Goal: Task Accomplishment & Management: Manage account settings

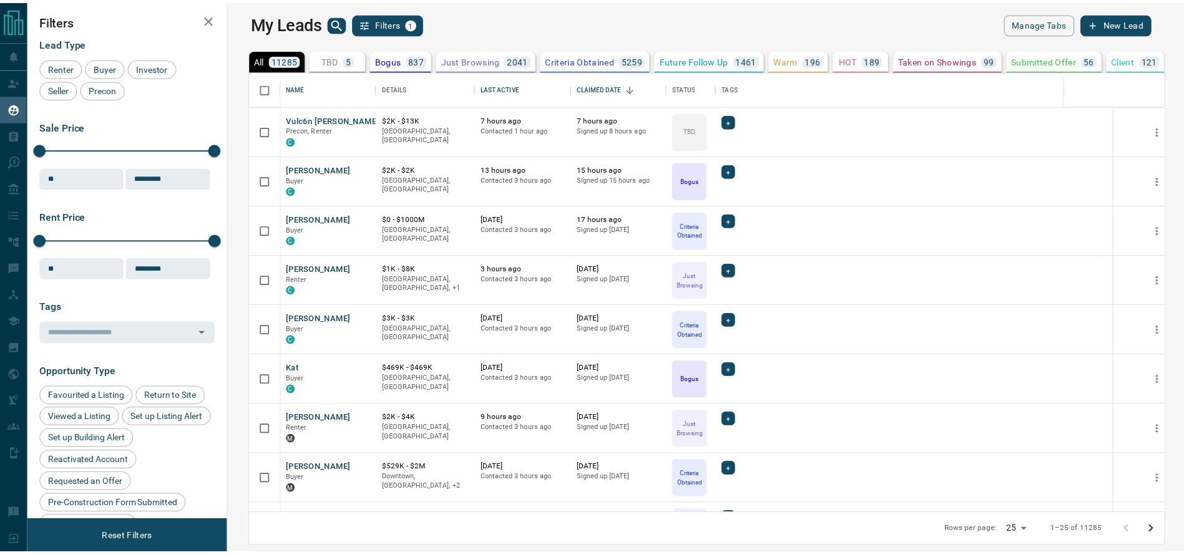
scroll to position [429, 948]
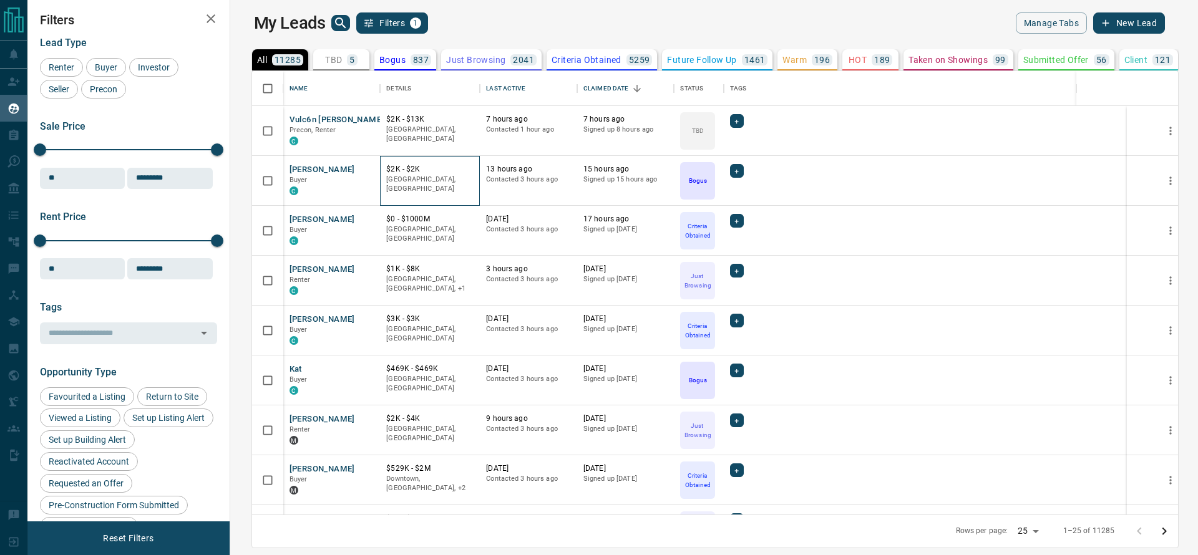
drag, startPoint x: 0, startPoint y: 84, endPoint x: 402, endPoint y: 167, distance: 410.9
drag, startPoint x: 402, startPoint y: 167, endPoint x: 26, endPoint y: 79, distance: 386.4
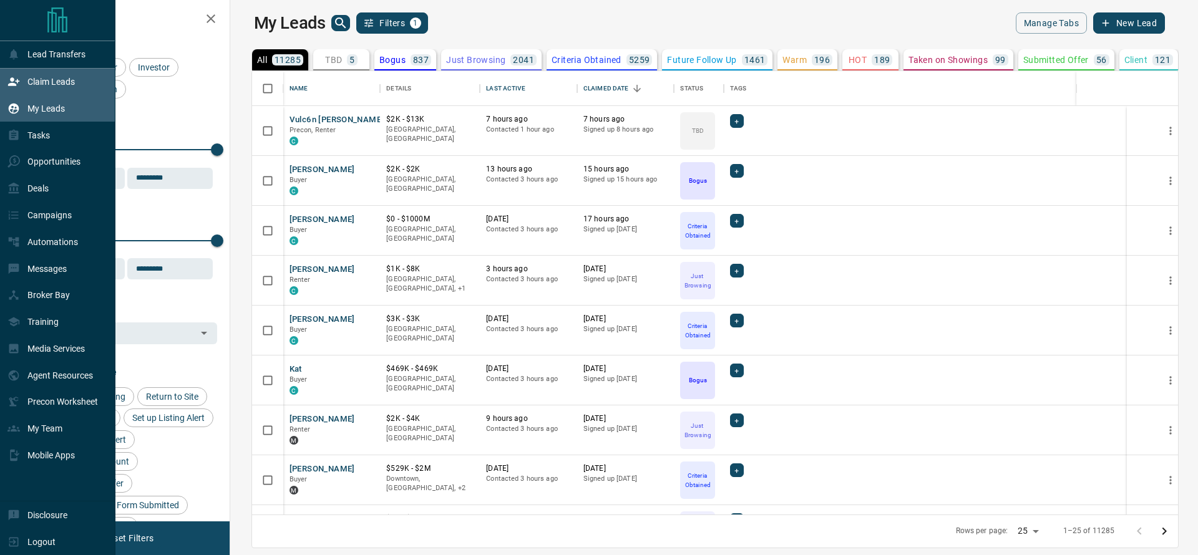
drag, startPoint x: 26, startPoint y: 79, endPoint x: 19, endPoint y: 79, distance: 7.5
click at [19, 79] on icon at bounding box center [13, 81] width 12 height 12
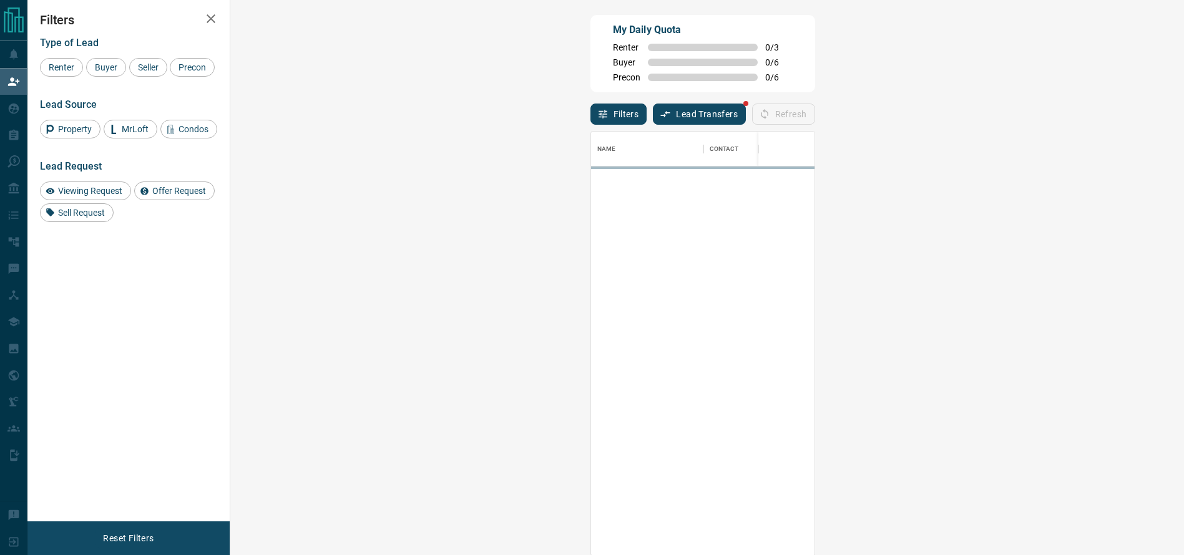
scroll to position [410, 912]
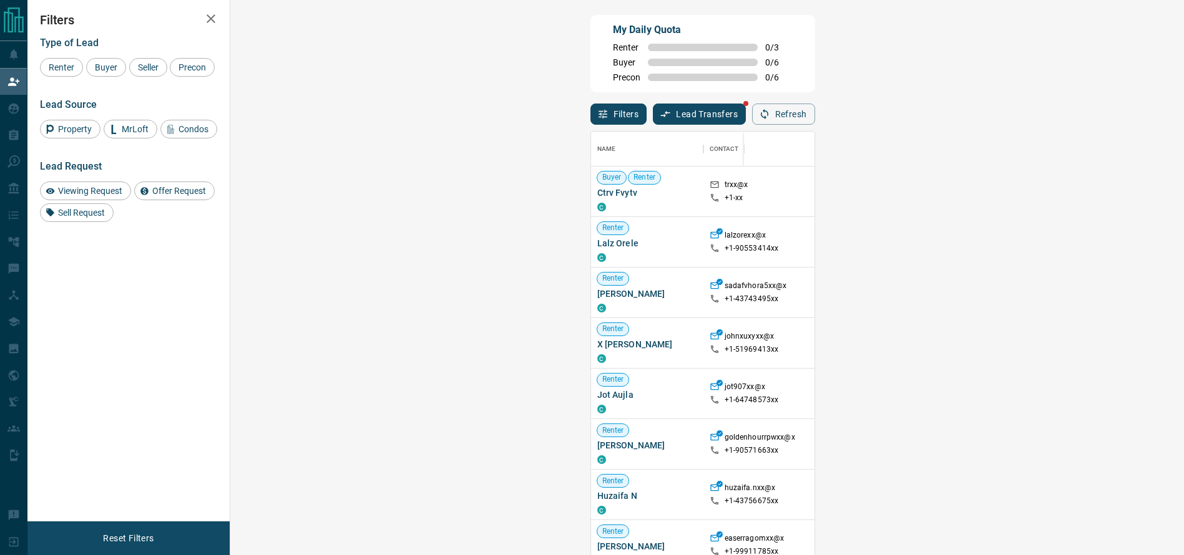
click at [1073, 187] on span "Viewing Request ( 1 )" at bounding box center [1107, 191] width 69 height 12
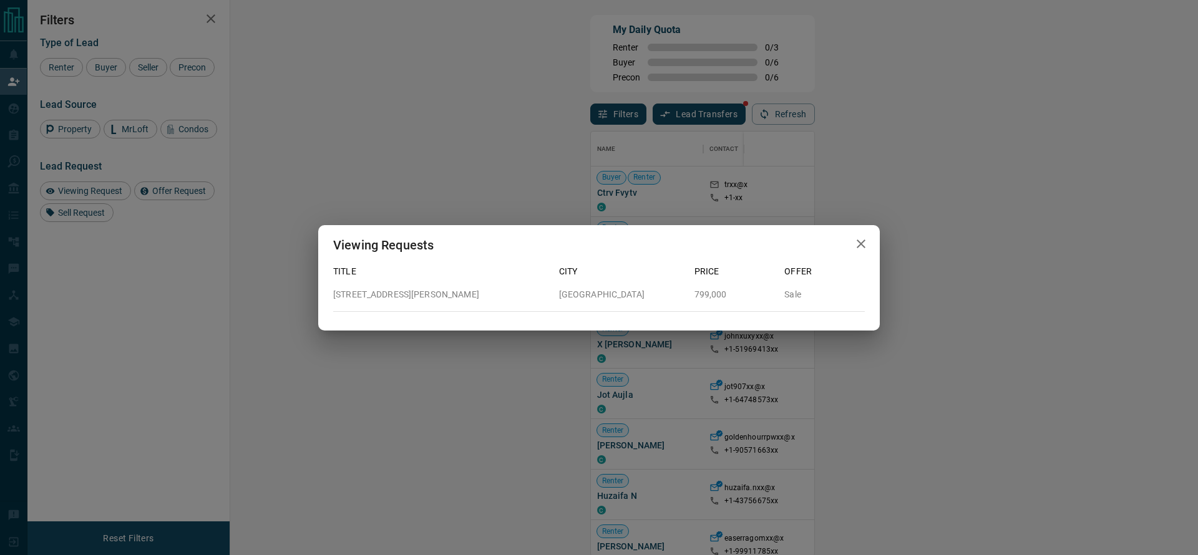
click at [1053, 218] on div "Viewing Requests Title City Price Offer [STREET_ADDRESS][PERSON_NAME] 799,000 S…" at bounding box center [599, 277] width 1198 height 555
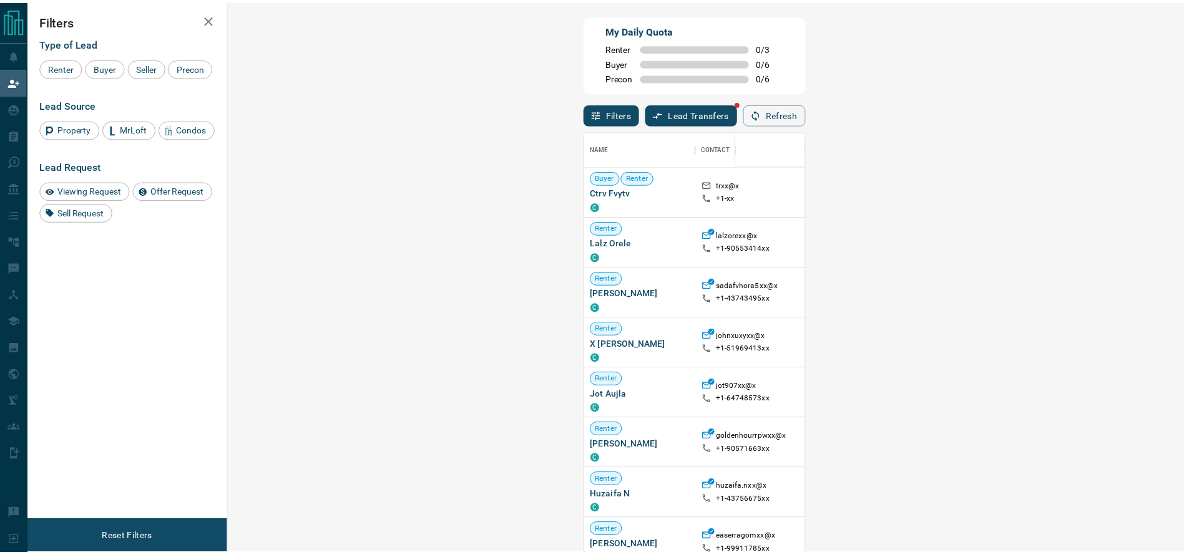
scroll to position [15, 15]
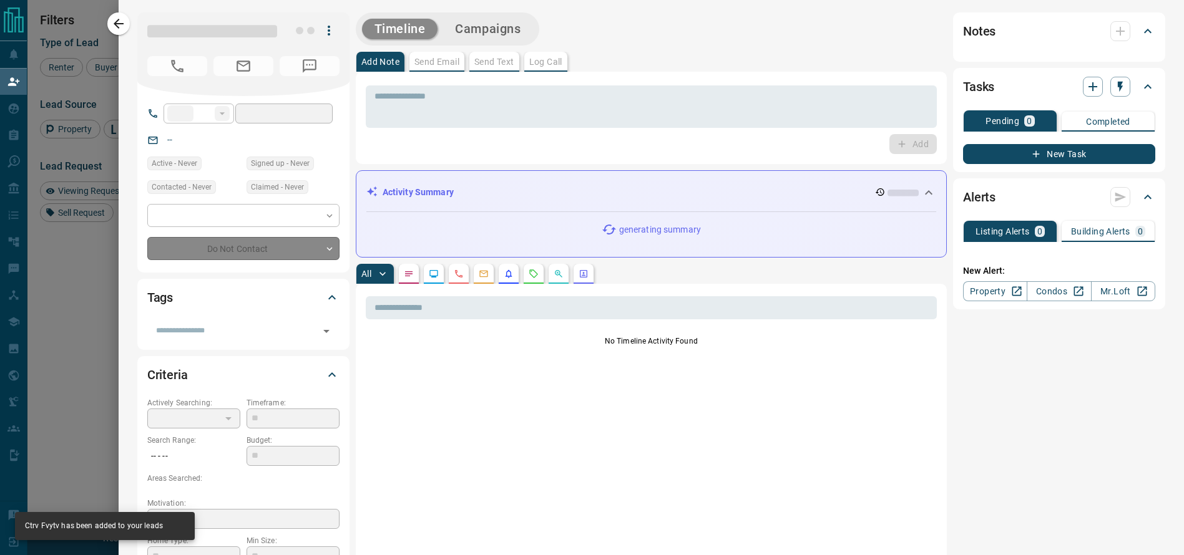
type input "**"
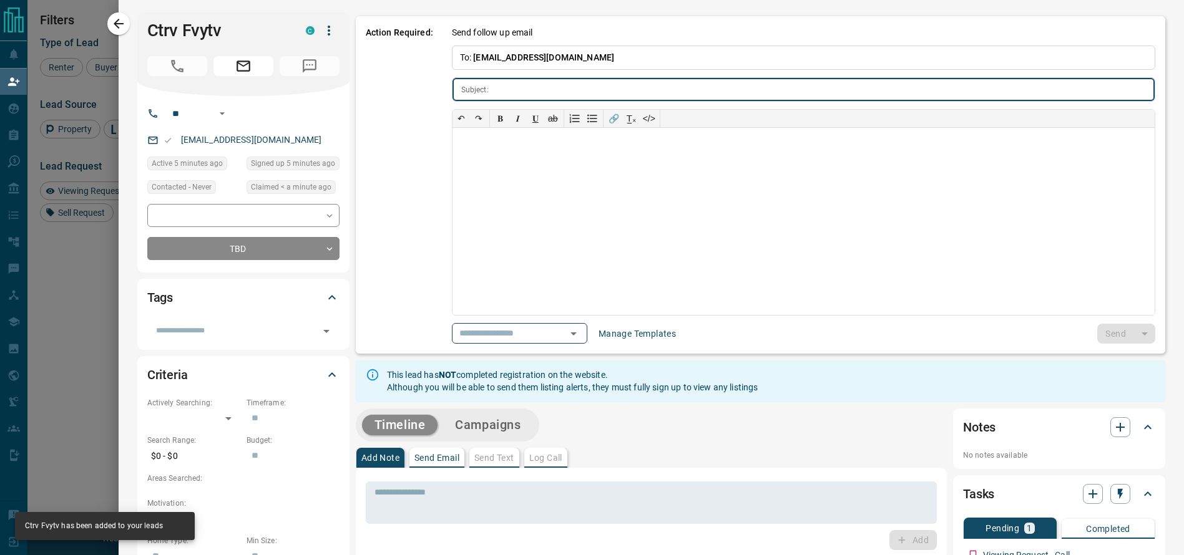
type input "**********"
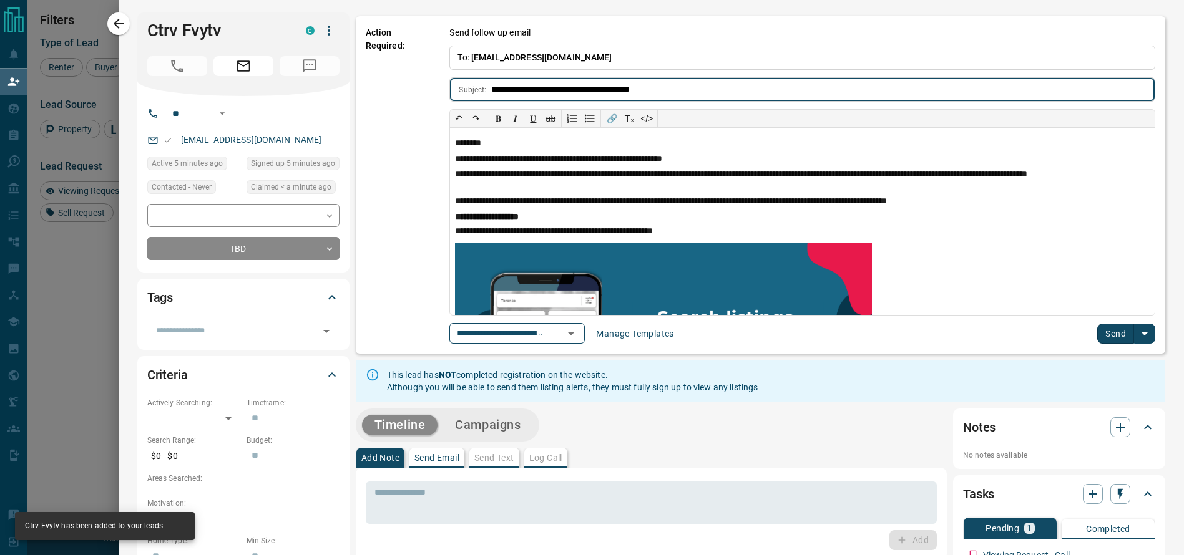
click at [1097, 330] on button "Send" at bounding box center [1115, 334] width 37 height 20
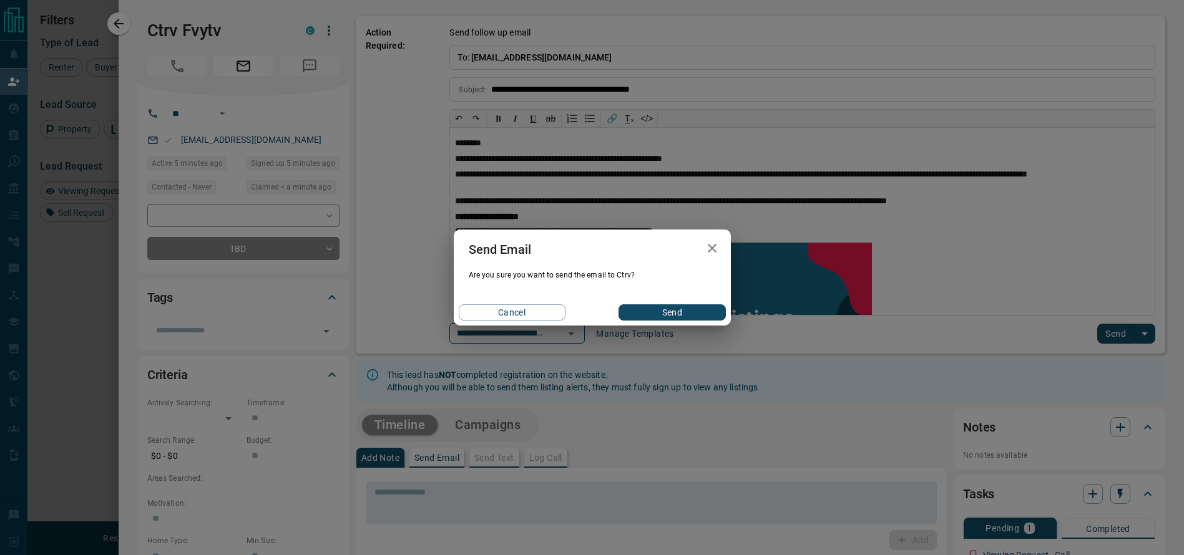
click at [678, 303] on div "Cancel Send" at bounding box center [592, 312] width 277 height 26
click at [673, 317] on button "Send" at bounding box center [671, 312] width 107 height 16
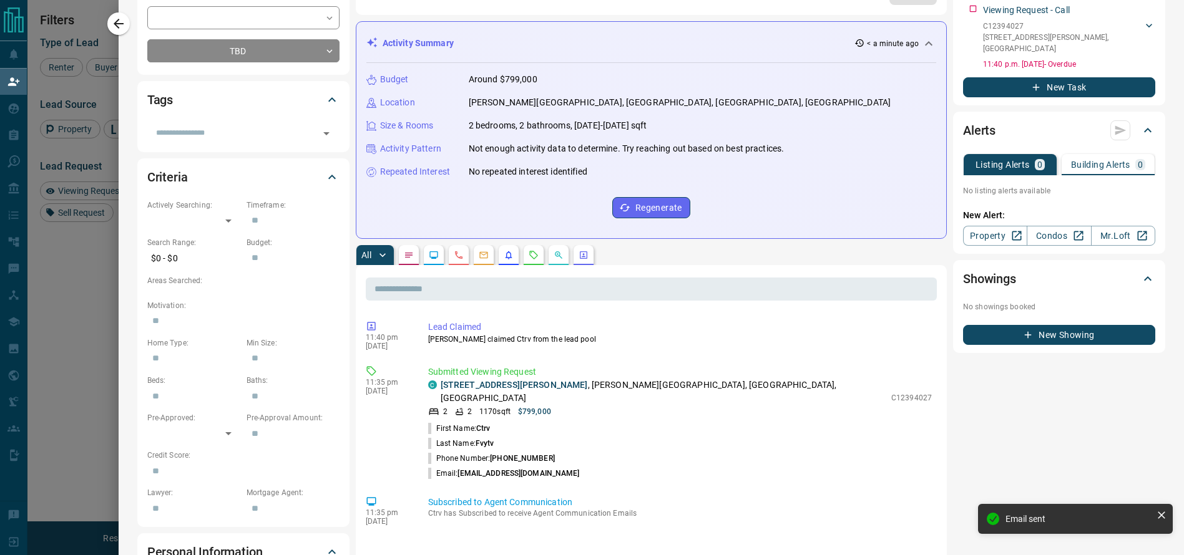
scroll to position [198, 0]
click at [513, 436] on li "Last Name: Fvytv" at bounding box center [680, 443] width 504 height 15
click at [585, 450] on li "Phone Number: [PHONE_NUMBER]" at bounding box center [680, 457] width 504 height 15
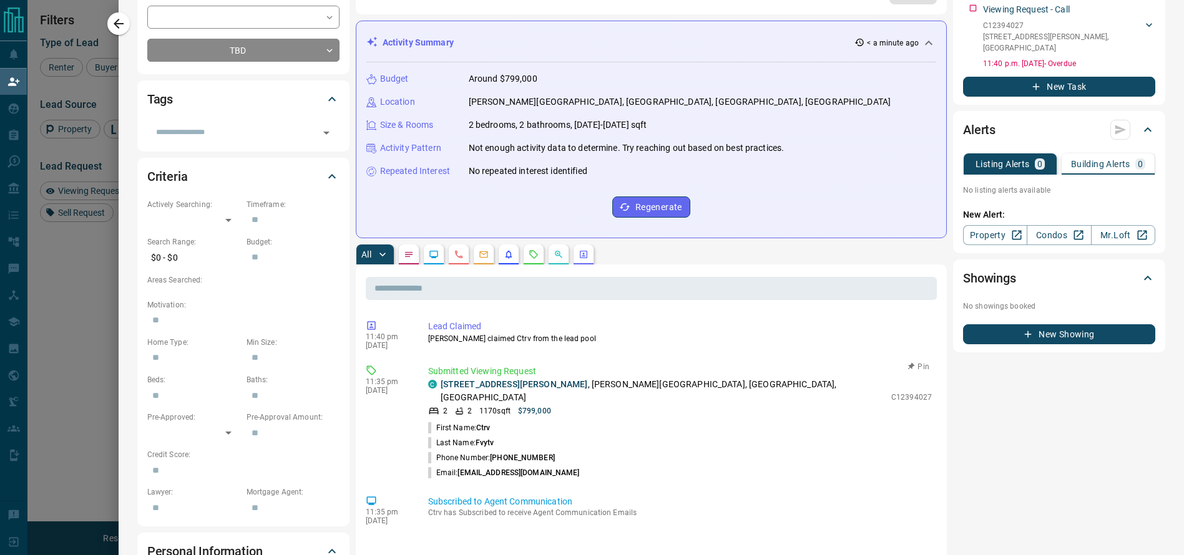
click at [497, 454] on span "[PHONE_NUMBER]" at bounding box center [522, 458] width 65 height 9
copy p "Phone Number: [PHONE_NUMBER]"
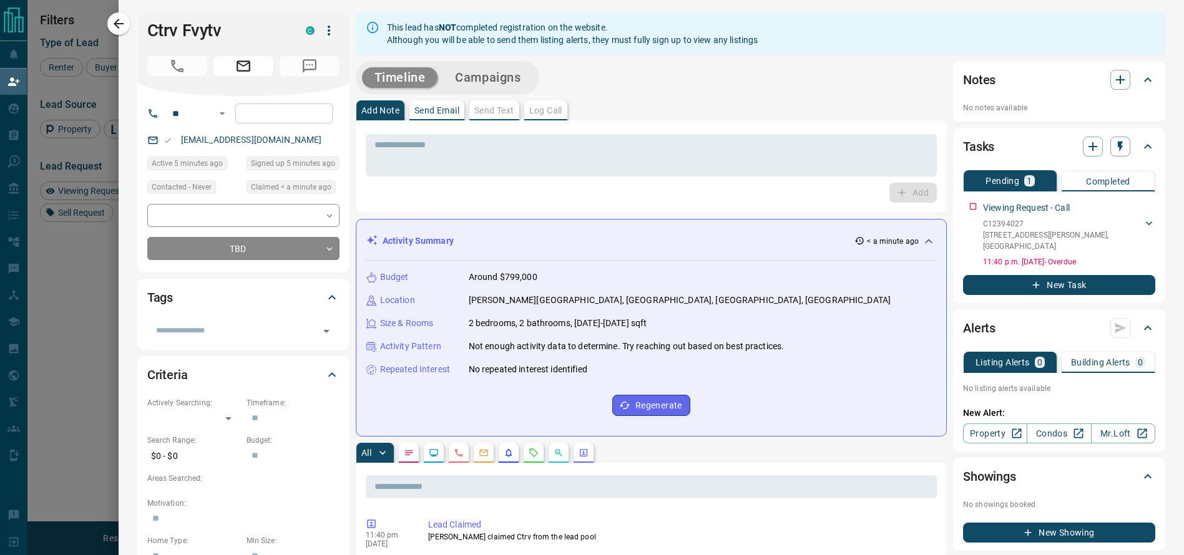
click at [285, 119] on input "tel" at bounding box center [283, 114] width 97 height 20
paste input "**********"
type input "**********"
click at [802, 80] on div "Timeline Campaigns" at bounding box center [651, 77] width 591 height 33
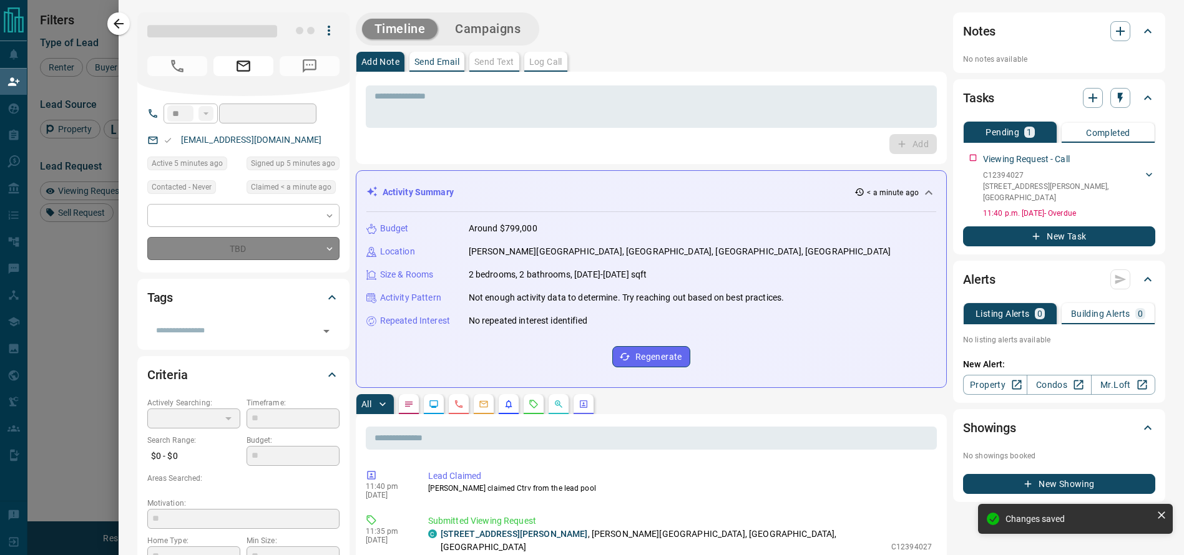
type input "**********"
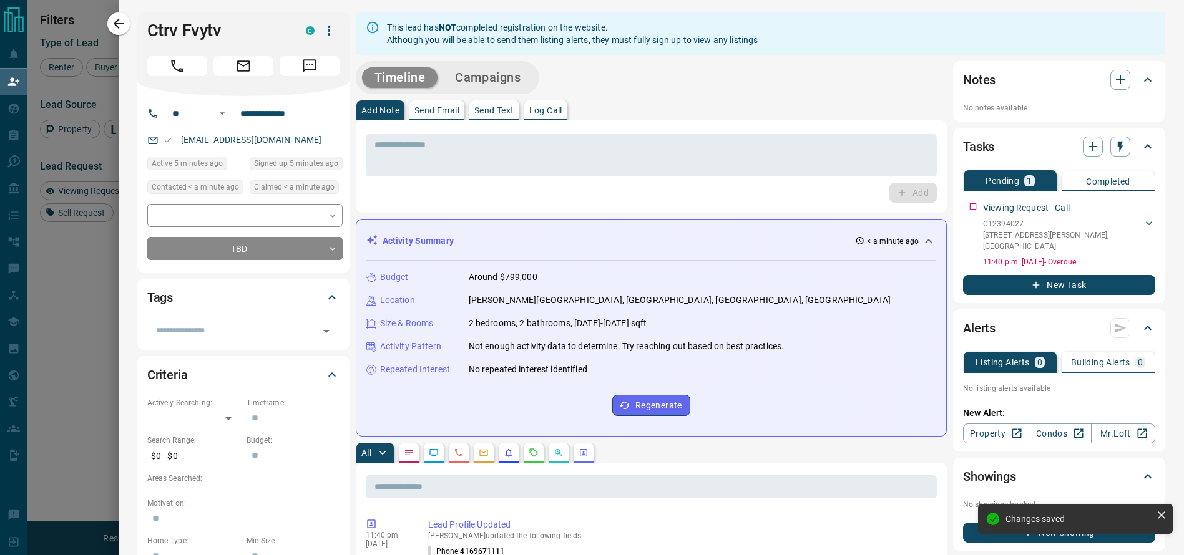
click at [626, 109] on div "Add Note Send Email Send Text Log Call" at bounding box center [651, 110] width 591 height 20
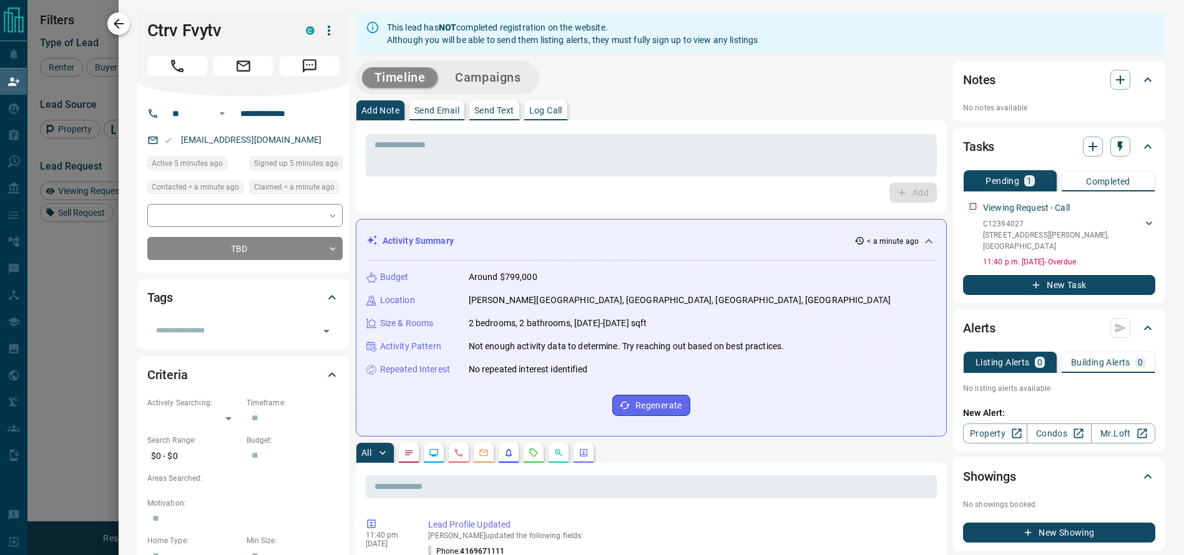
click at [125, 20] on icon "button" at bounding box center [118, 23] width 15 height 15
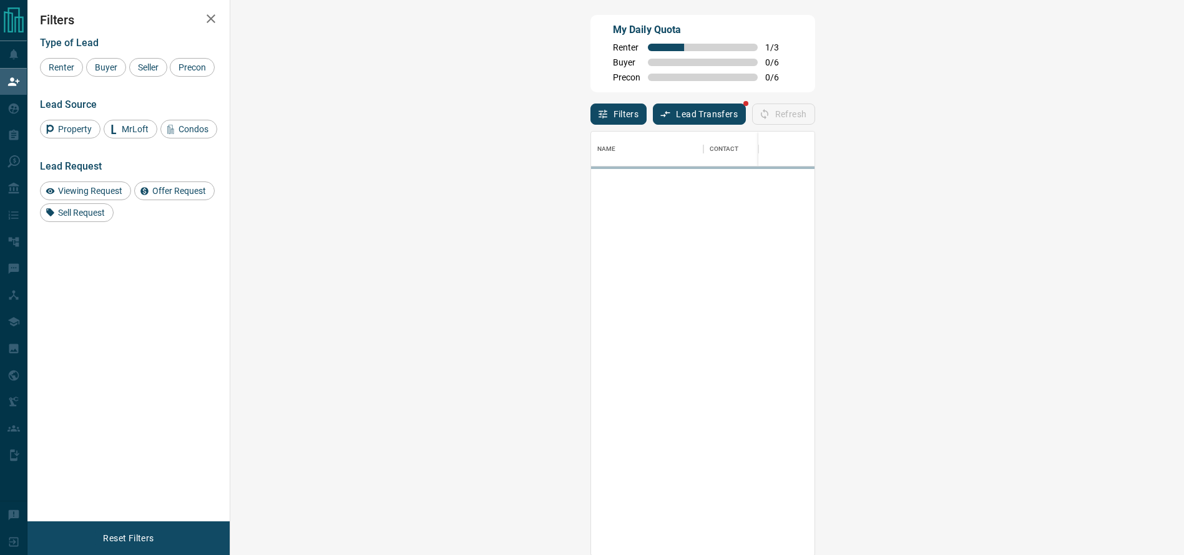
scroll to position [410, 912]
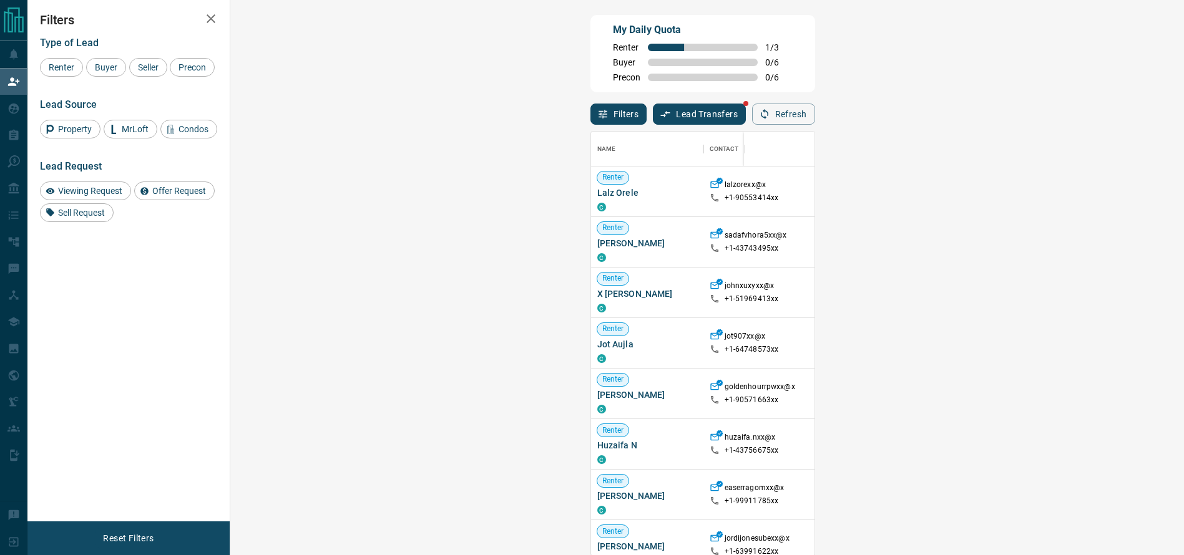
click at [1073, 248] on span "Viewing Request ( 1 )" at bounding box center [1107, 242] width 69 height 12
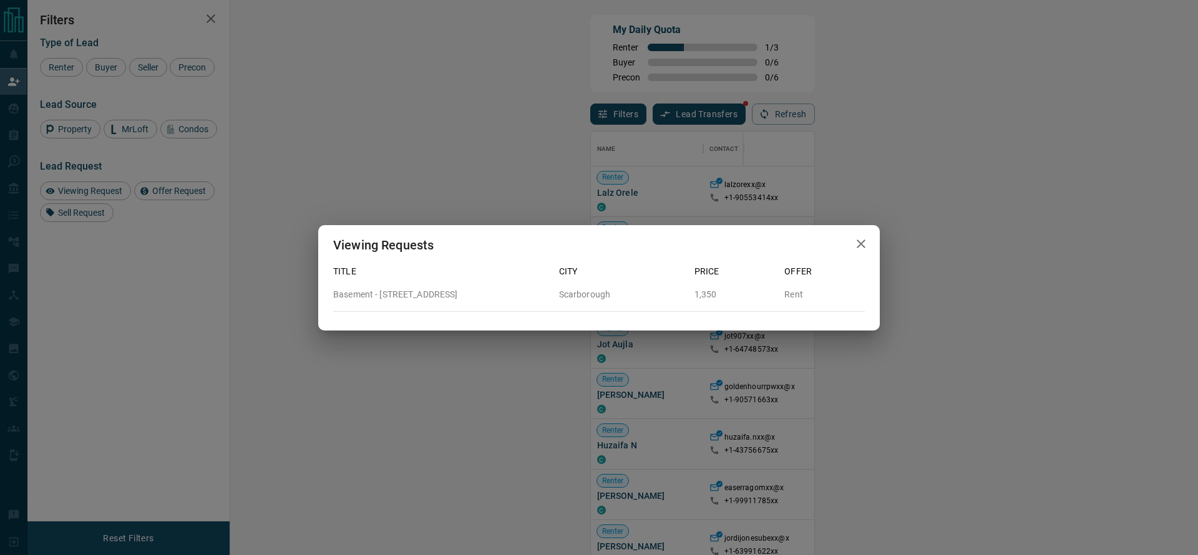
click at [977, 245] on div "Viewing Requests Title City Price Offer Basement - [STREET_ADDRESS]" at bounding box center [599, 277] width 1198 height 555
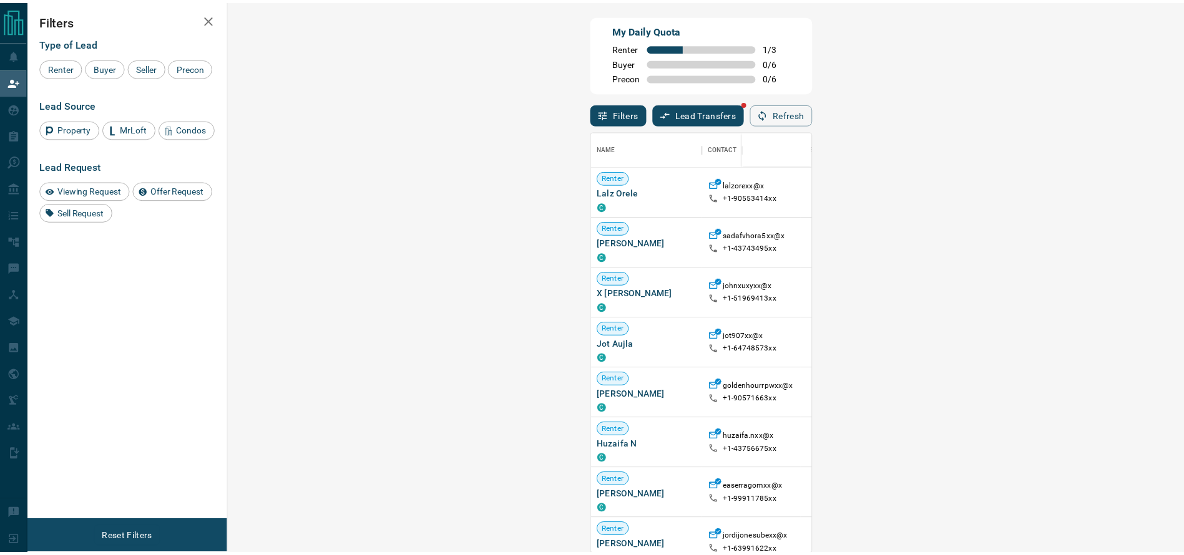
scroll to position [15, 15]
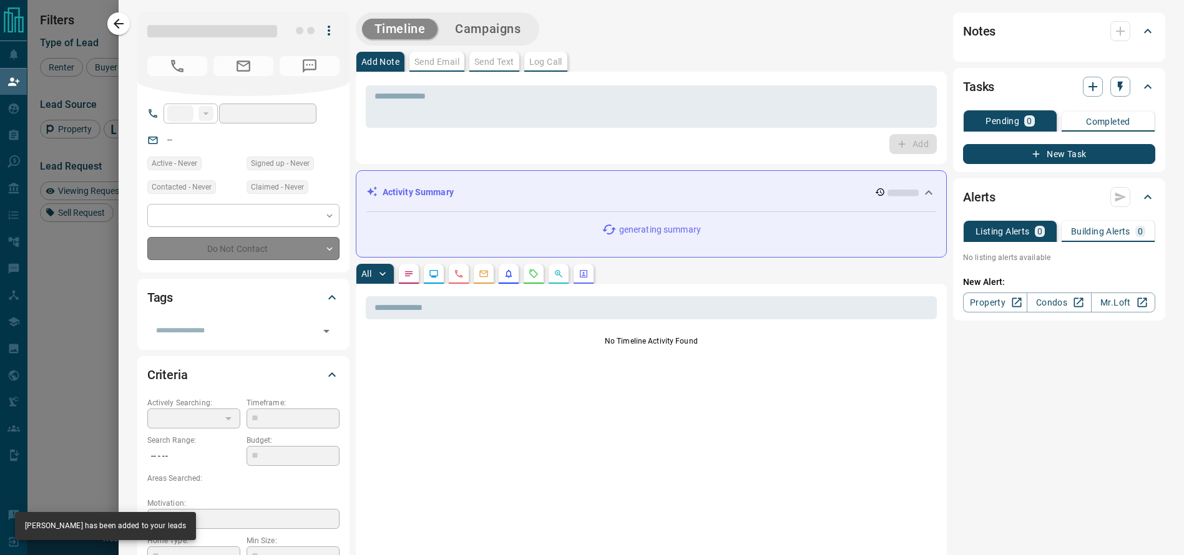
type input "**"
type input "**********"
type input "**"
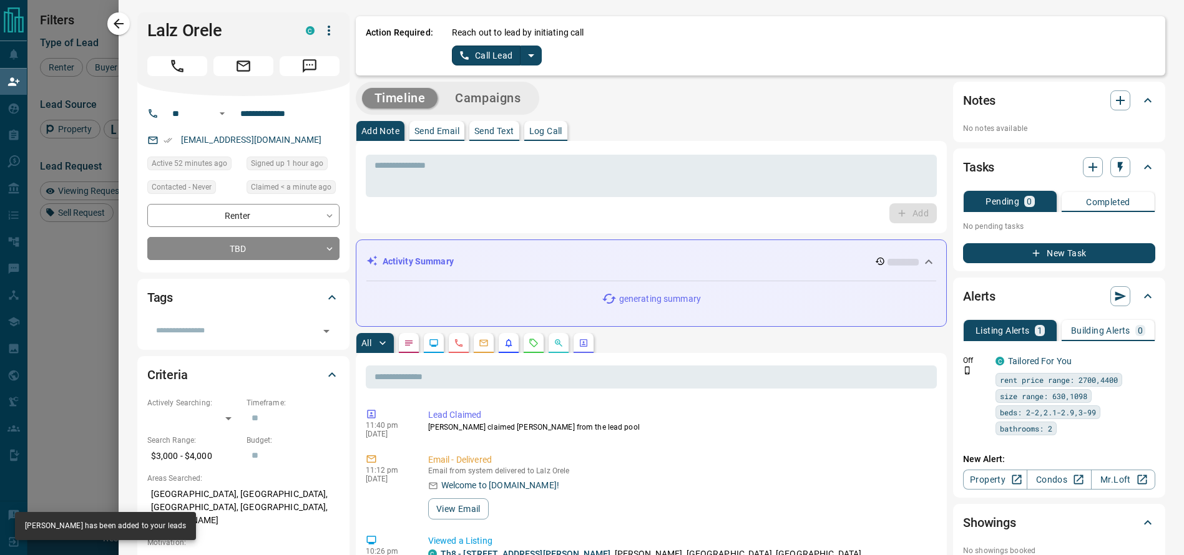
click at [523, 49] on icon "split button" at bounding box center [530, 55] width 15 height 15
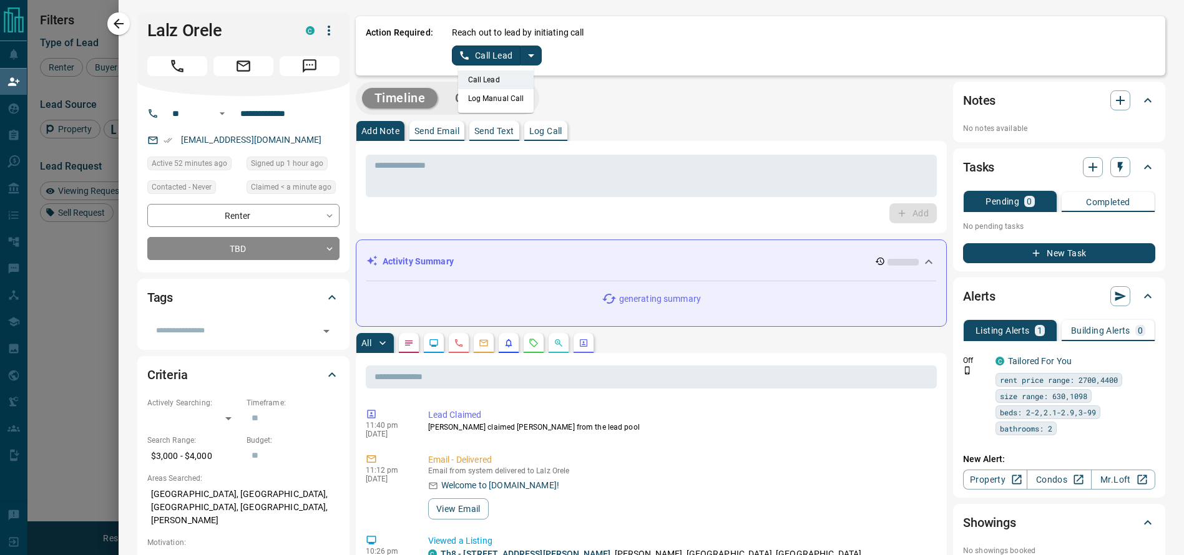
click at [510, 104] on li "Log Manual Call" at bounding box center [496, 98] width 76 height 19
click at [471, 67] on div "Action Required: Reach out to lead by initiating call Log Manual Call" at bounding box center [760, 45] width 809 height 59
click at [455, 62] on button "Log Manual Call" at bounding box center [493, 56] width 82 height 20
click at [454, 62] on button "Yes" at bounding box center [464, 55] width 25 height 19
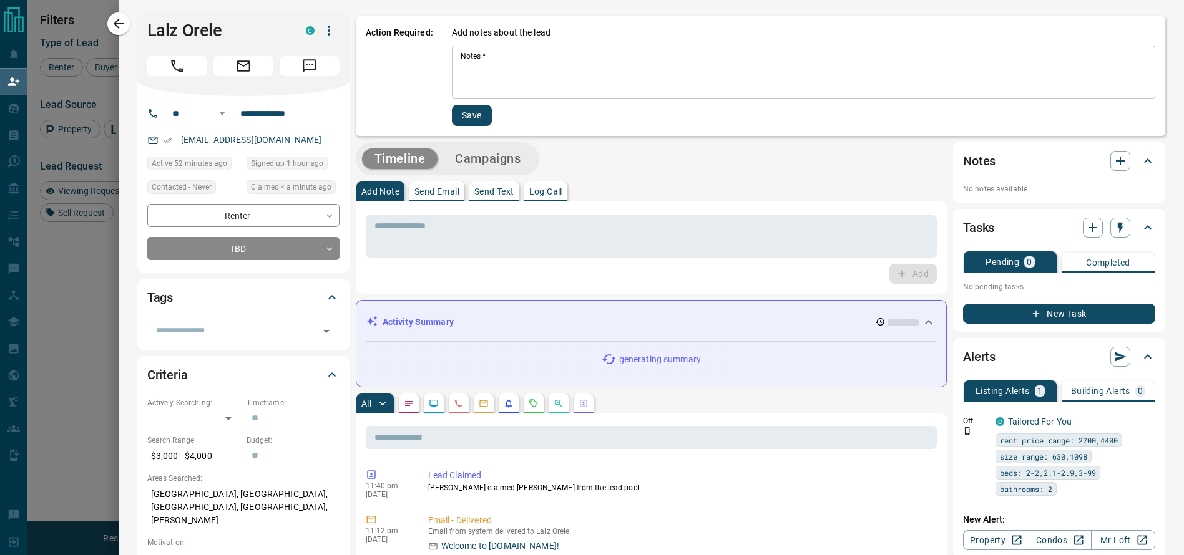
click at [460, 67] on textarea "Notes   *" at bounding box center [803, 72] width 686 height 42
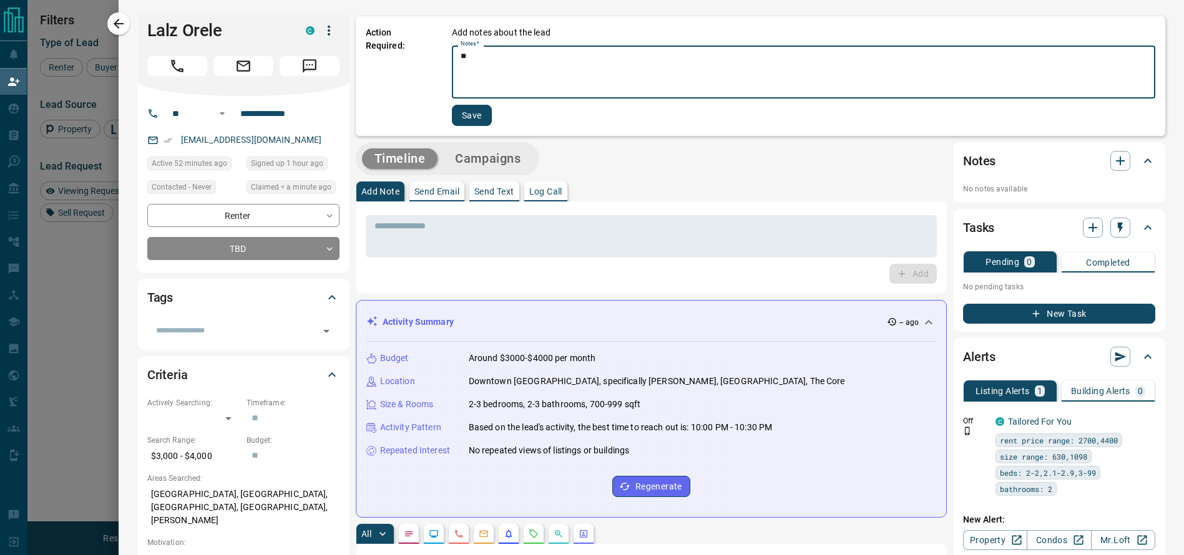
type textarea "*"
type textarea "*********"
click at [460, 99] on div "Add notes about the lead Notes   * ********* * Notes   * Save" at bounding box center [803, 76] width 703 height 100
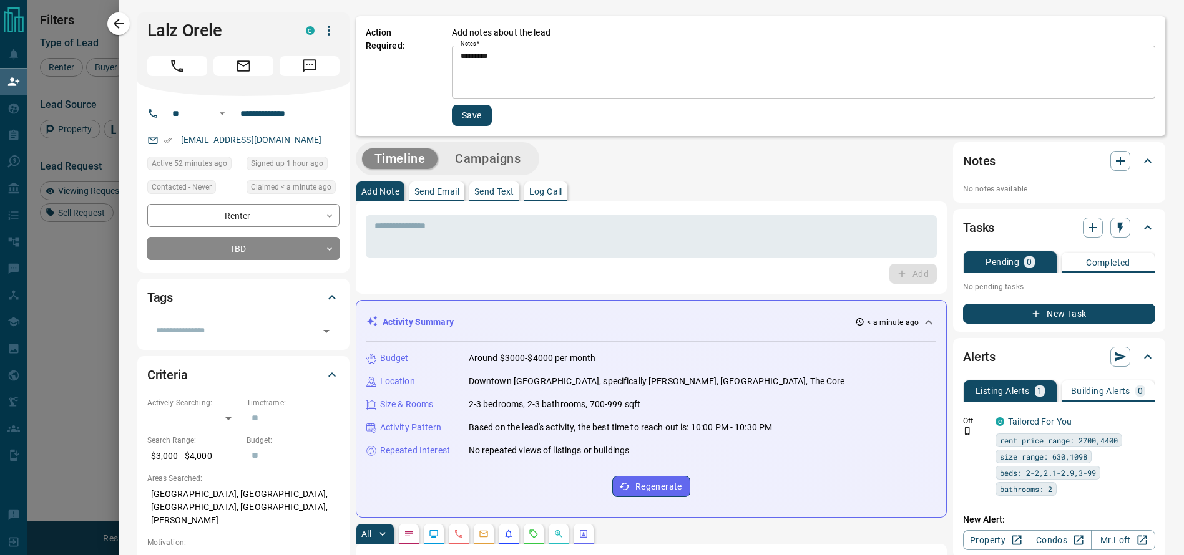
click at [460, 107] on button "Save" at bounding box center [472, 115] width 40 height 21
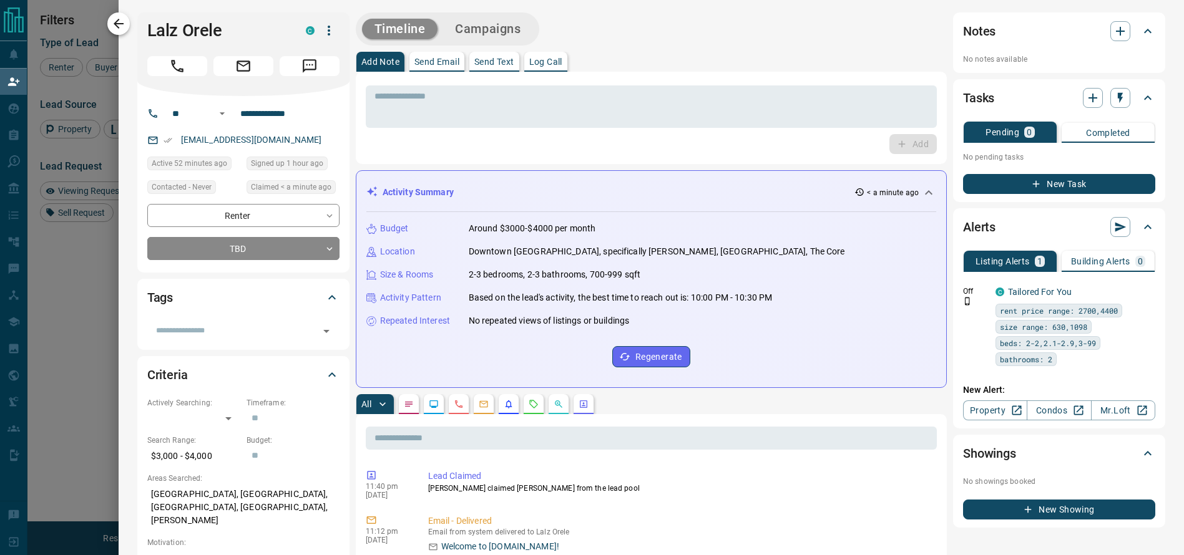
click at [115, 27] on icon "button" at bounding box center [118, 23] width 15 height 15
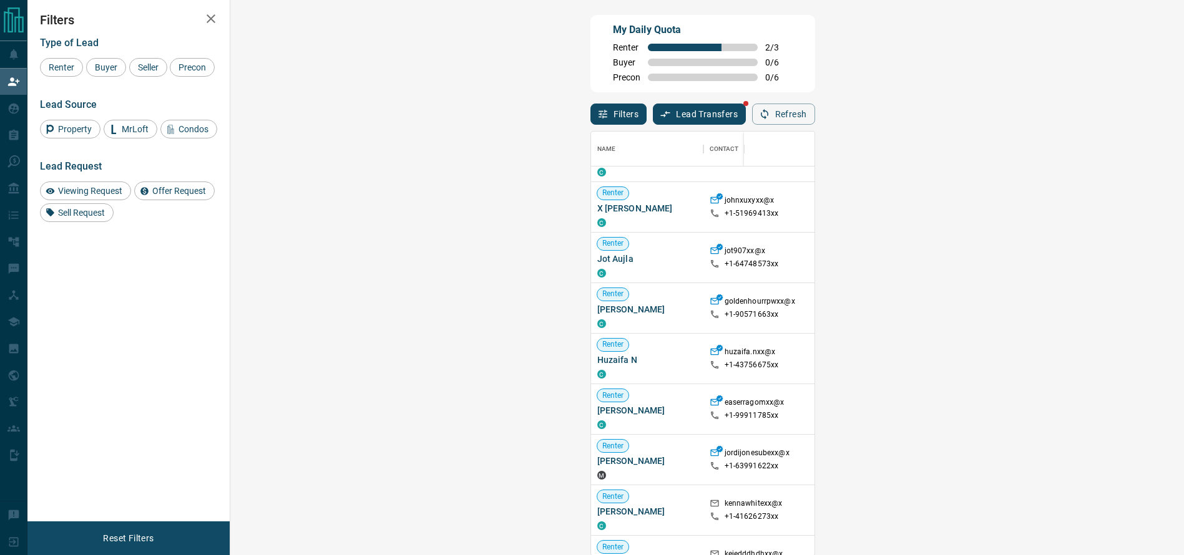
scroll to position [0, 0]
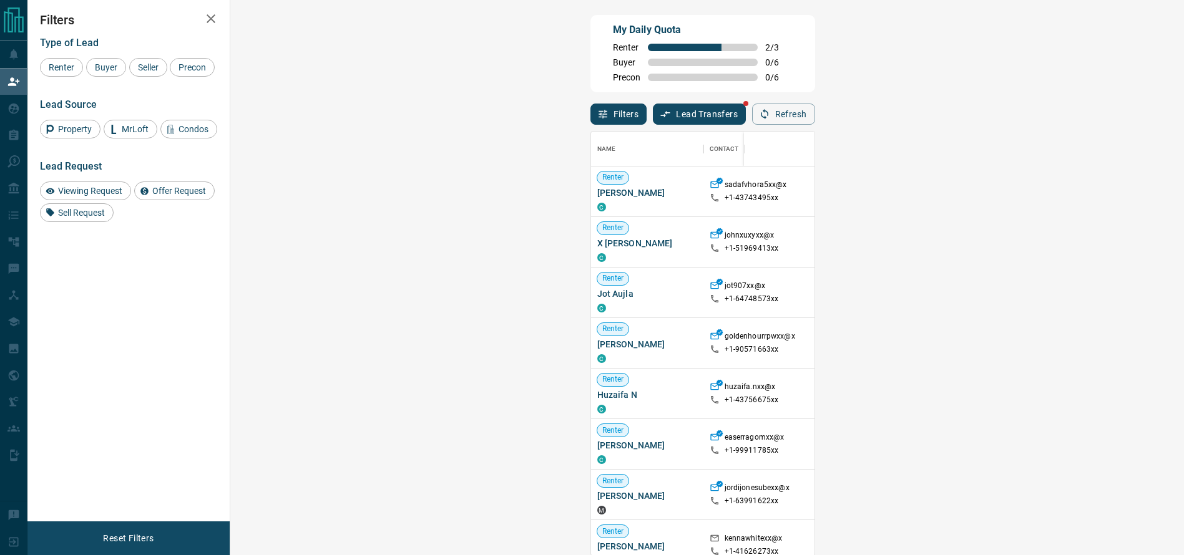
click at [1073, 196] on span "Viewing Request ( 1 )" at bounding box center [1107, 191] width 69 height 9
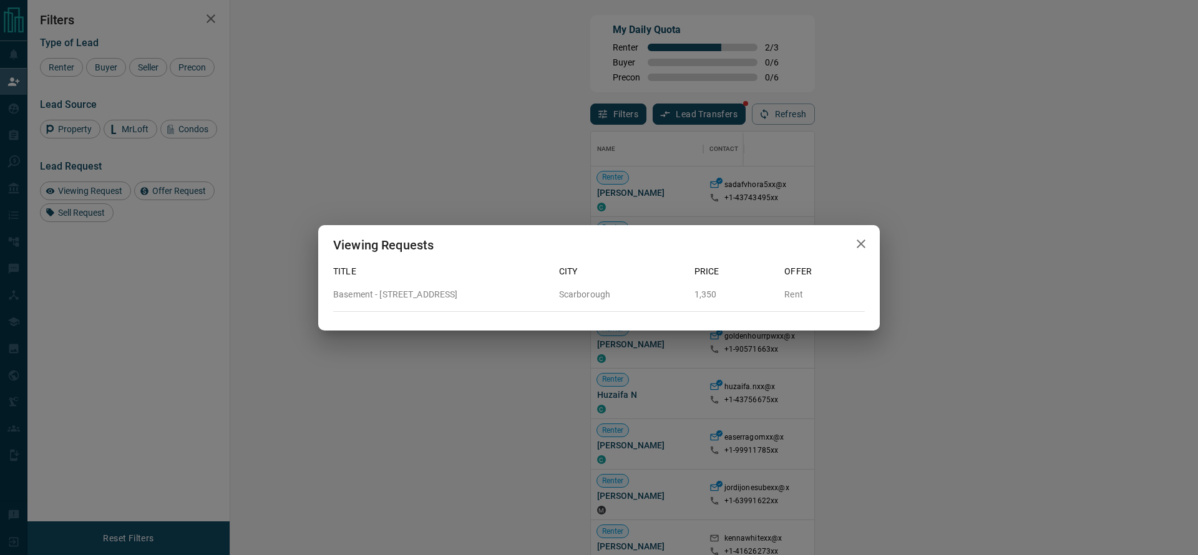
click at [967, 338] on div "Viewing Requests Title City Price Offer Basement - [STREET_ADDRESS]" at bounding box center [599, 277] width 1198 height 555
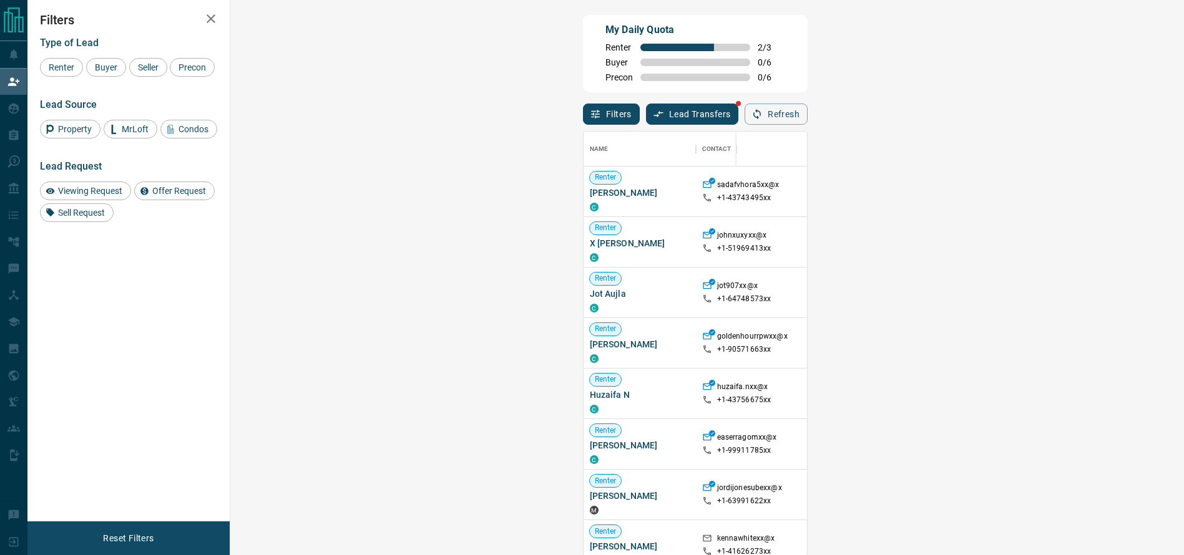
scroll to position [15, 15]
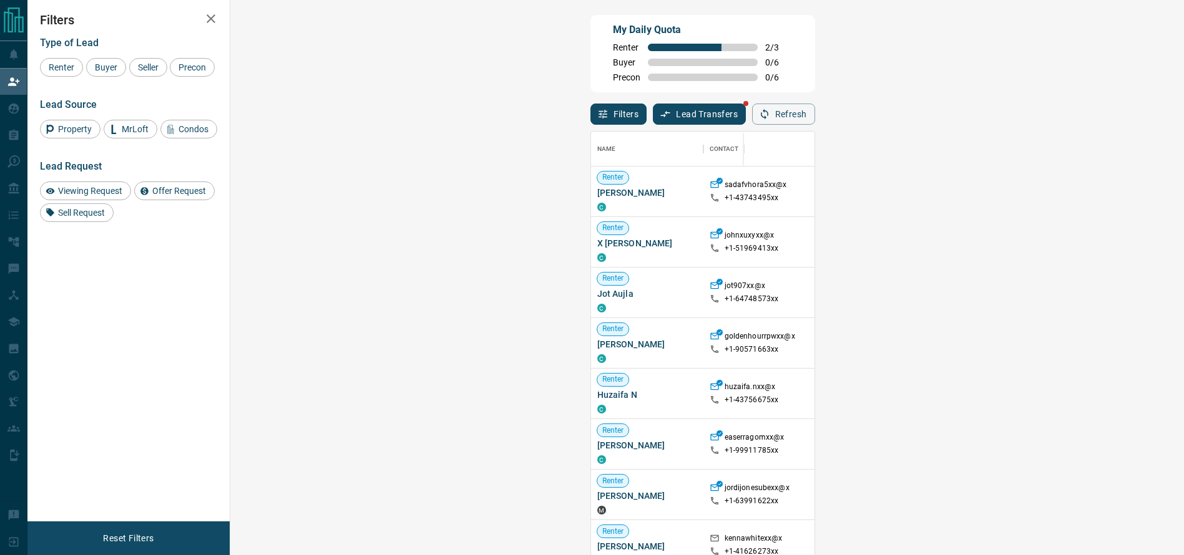
click at [1059, 230] on div at bounding box center [1109, 242] width 100 height 50
click at [1059, 276] on div at bounding box center [1109, 293] width 100 height 50
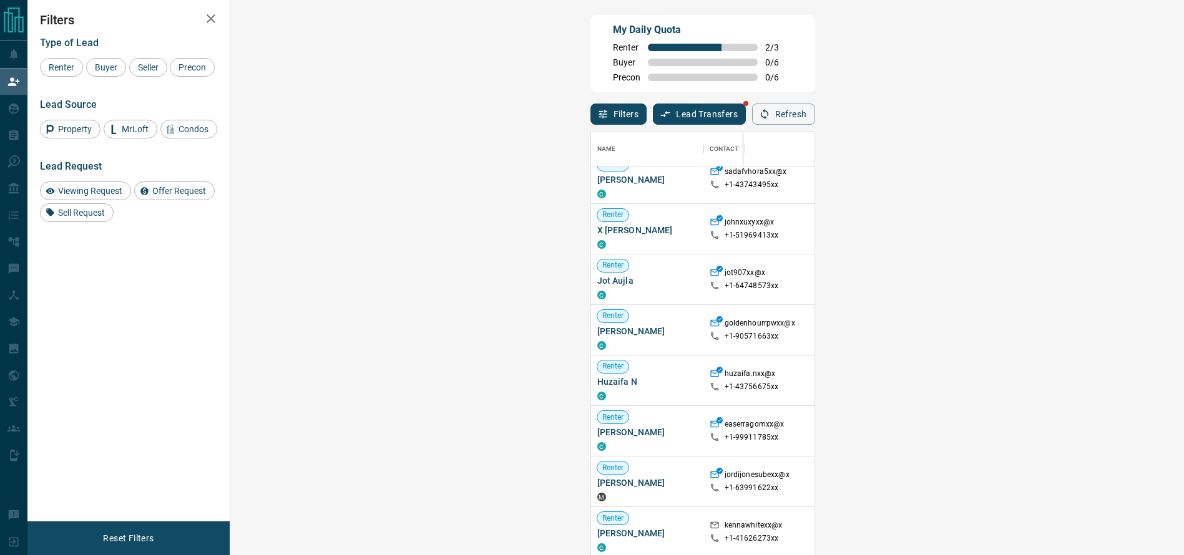
scroll to position [22, 0]
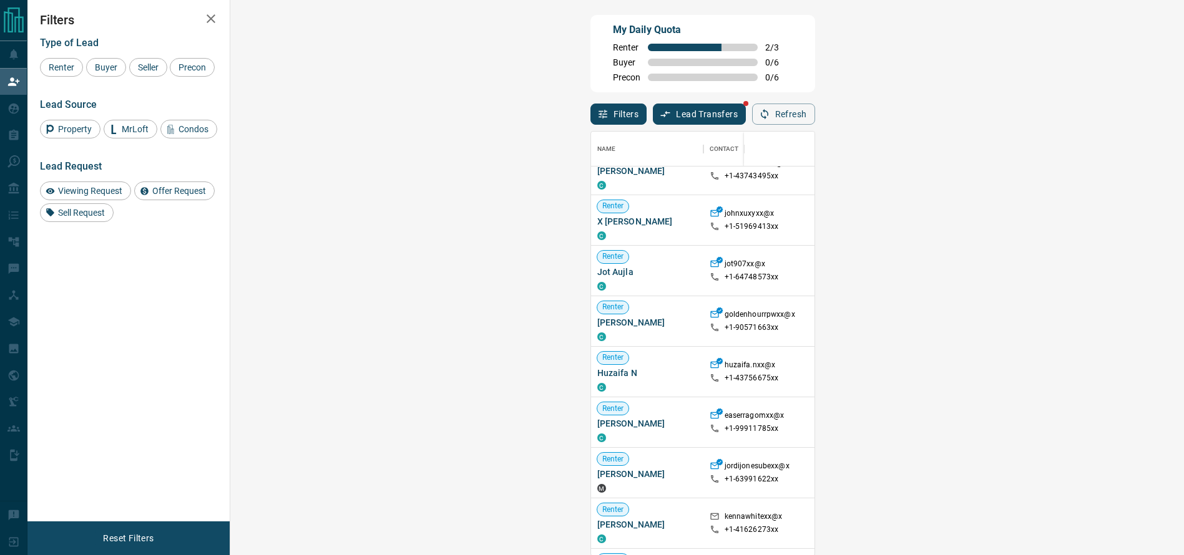
click at [1059, 388] on div at bounding box center [1109, 372] width 100 height 50
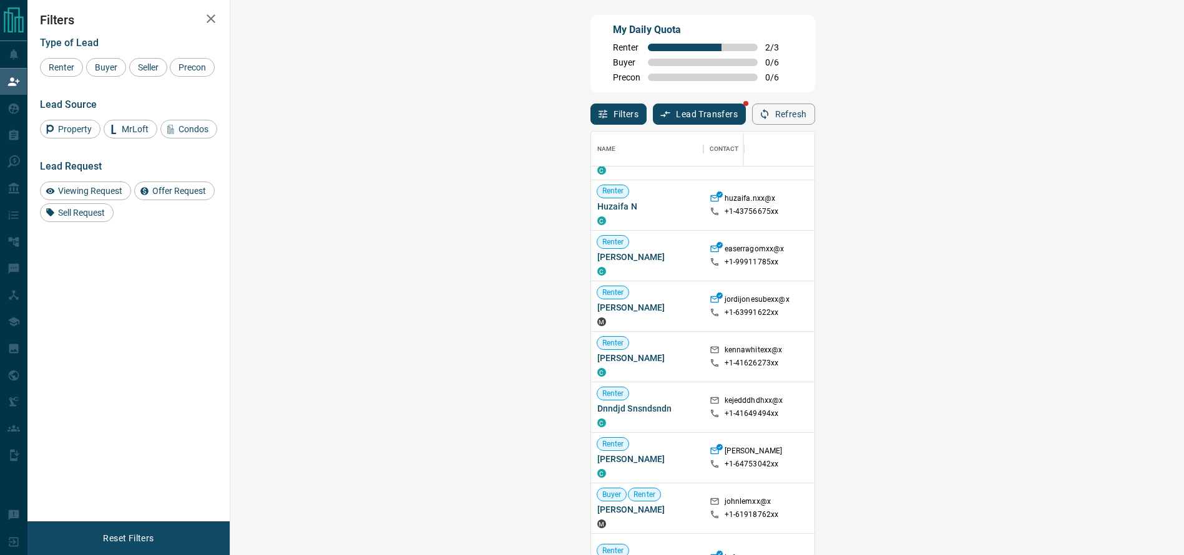
scroll to position [189, 0]
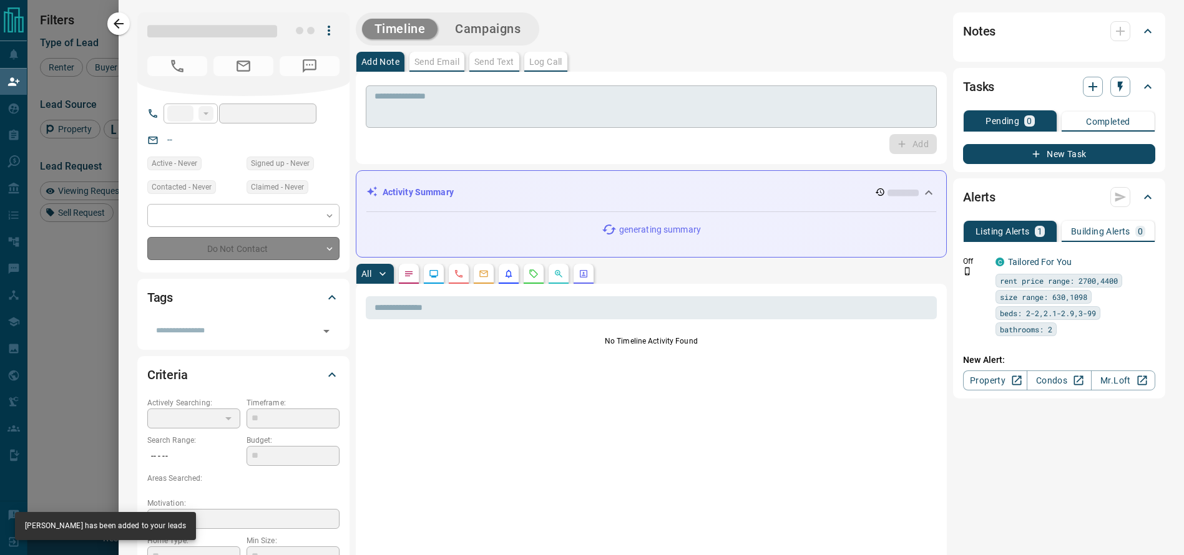
type input "**"
type input "**********"
type input "**"
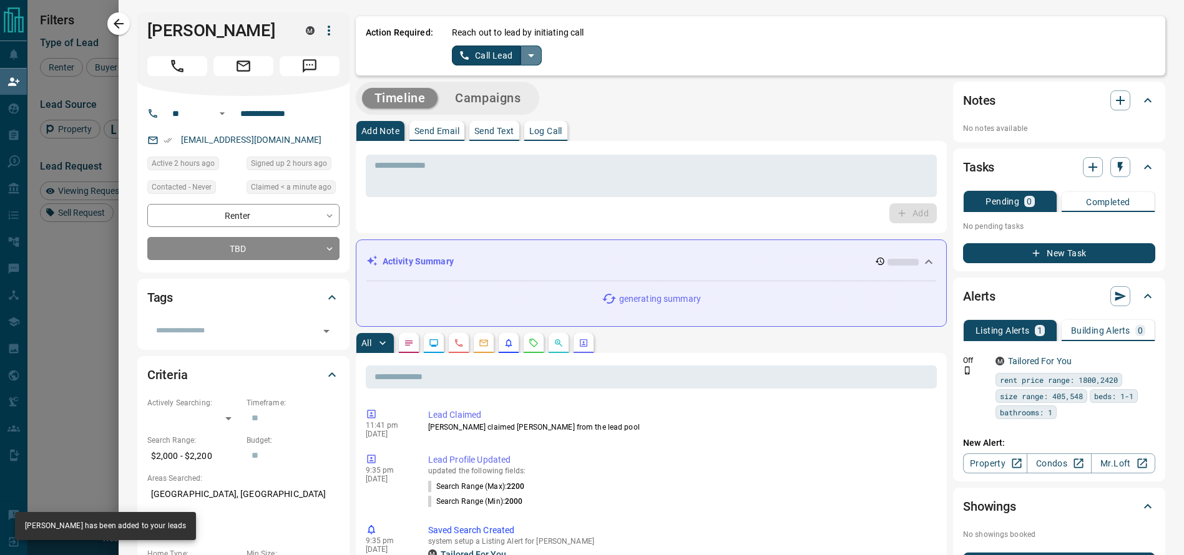
click at [523, 59] on icon "split button" at bounding box center [530, 55] width 15 height 15
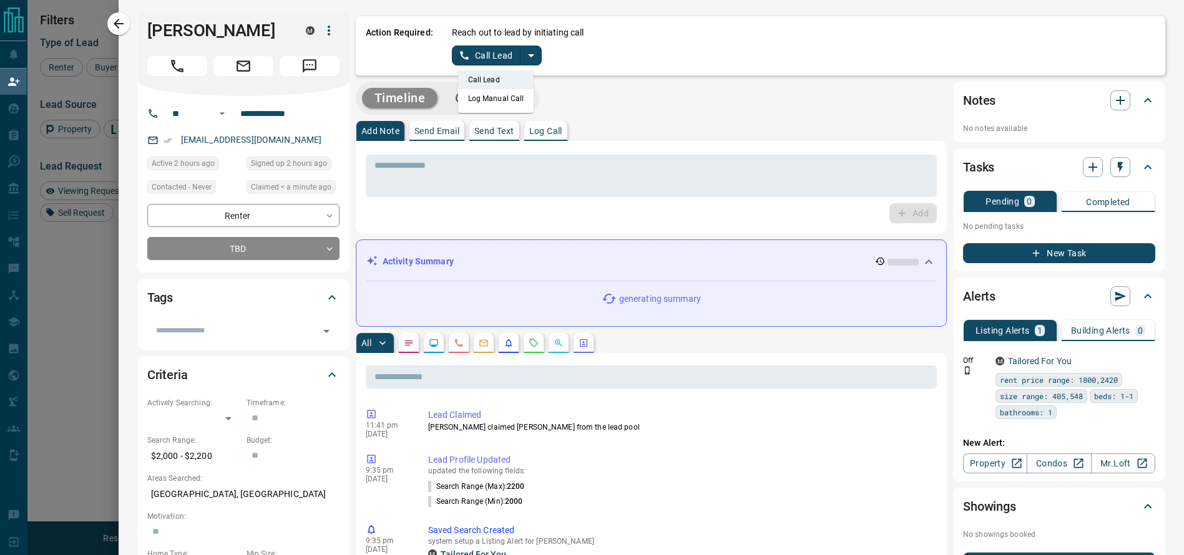
click at [504, 94] on li "Log Manual Call" at bounding box center [496, 98] width 76 height 19
click at [462, 59] on button "Log Manual Call" at bounding box center [493, 56] width 82 height 20
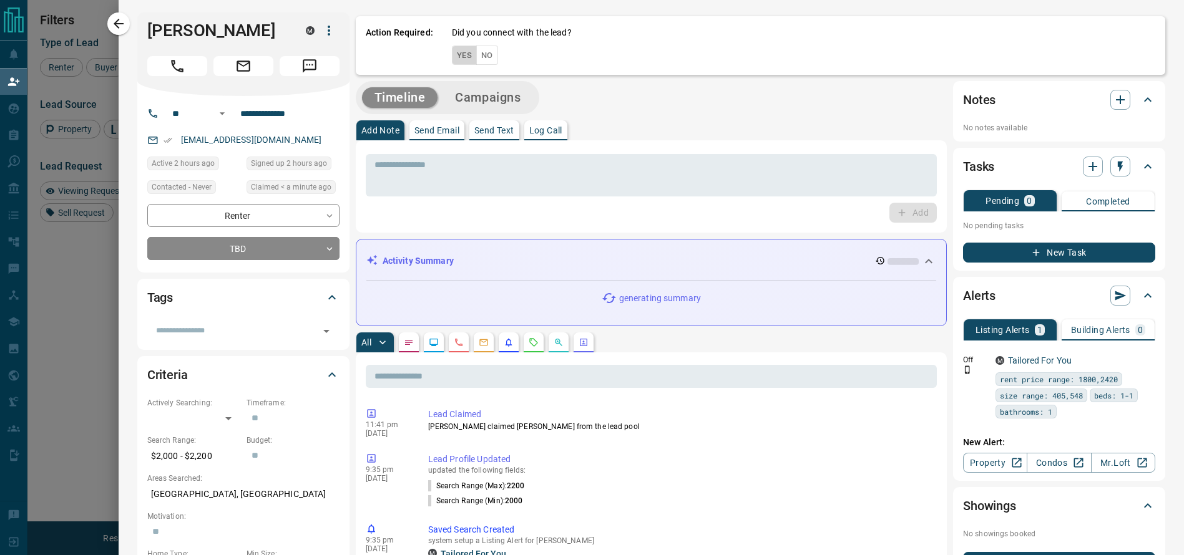
click at [452, 58] on button "Yes" at bounding box center [464, 55] width 25 height 19
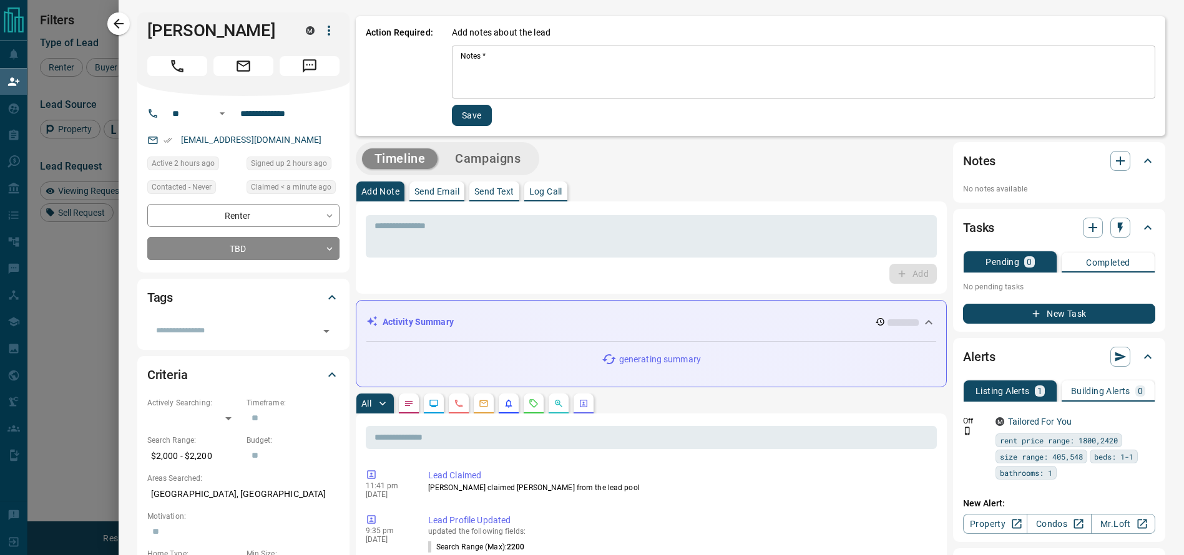
click at [509, 92] on textarea "Notes   *" at bounding box center [803, 72] width 686 height 42
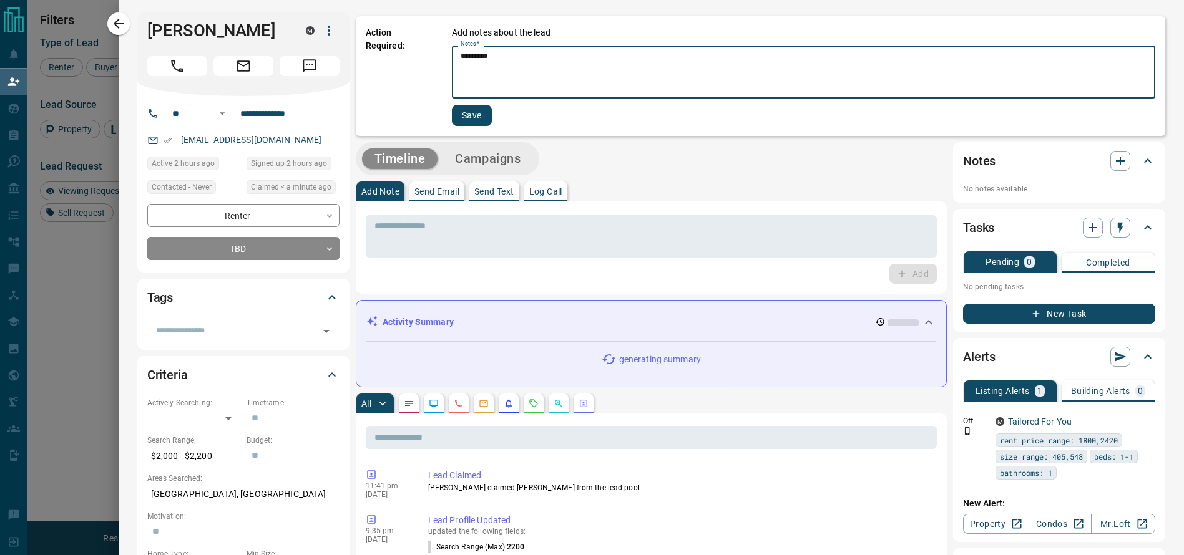
type textarea "*********"
click at [452, 115] on button "Save" at bounding box center [472, 115] width 40 height 21
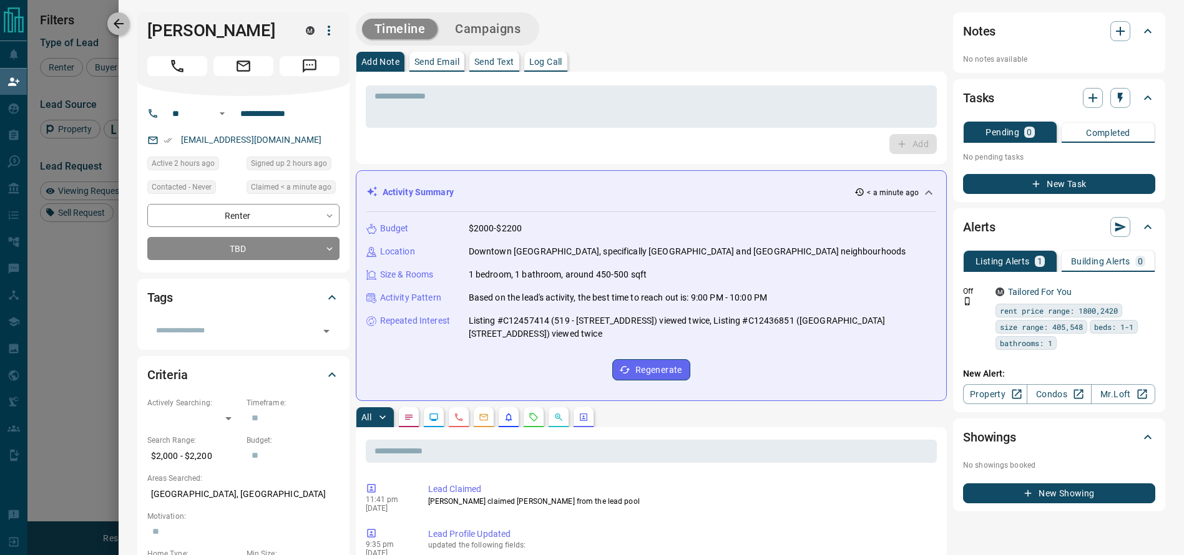
click at [130, 24] on button "button" at bounding box center [118, 23] width 22 height 22
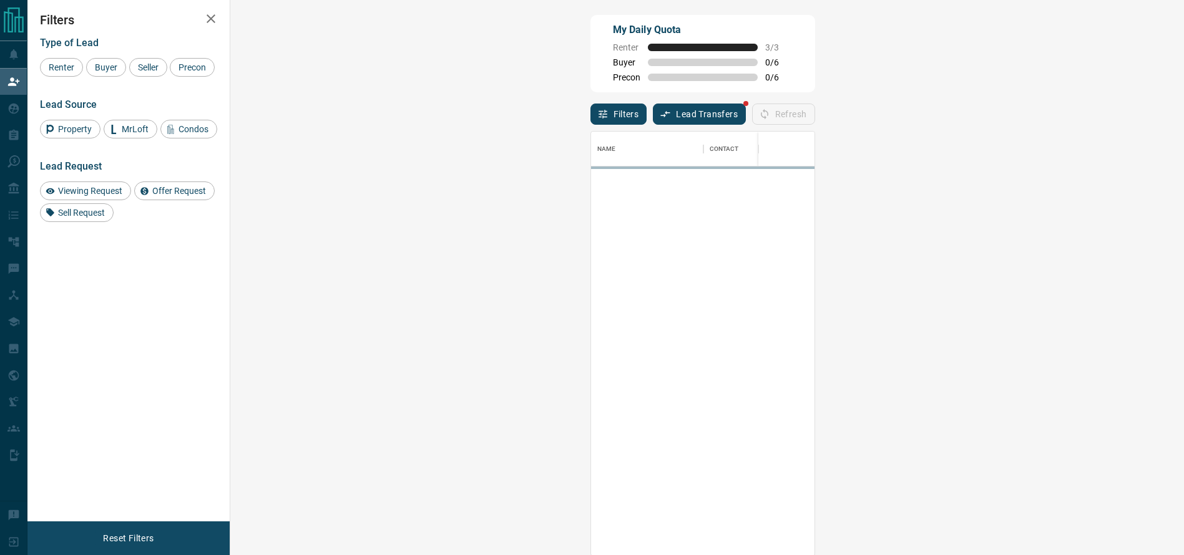
scroll to position [410, 912]
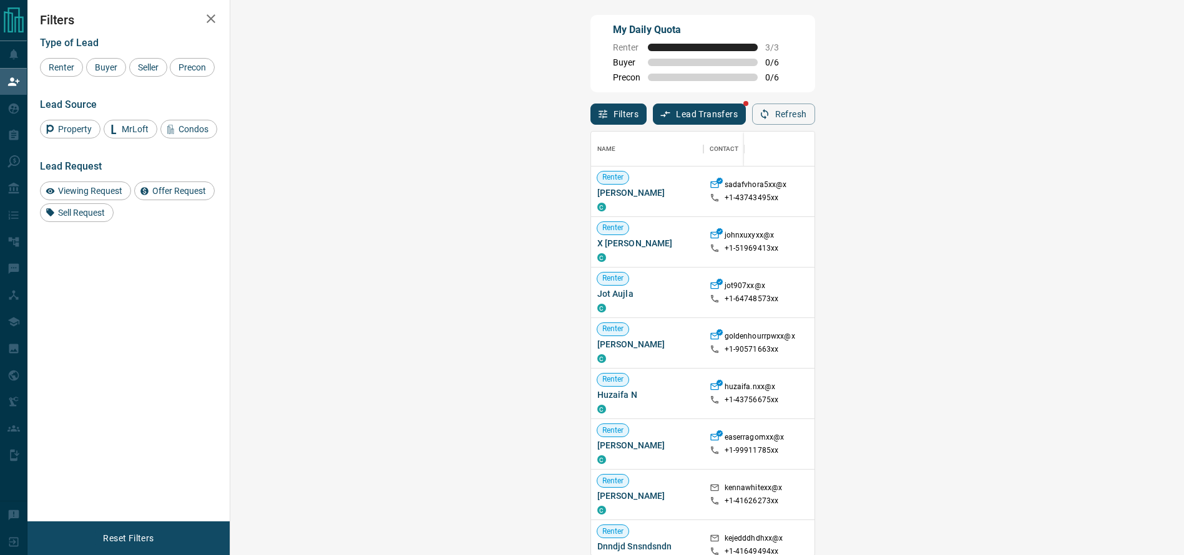
click at [1073, 198] on span "Viewing Request ( 1 )" at bounding box center [1107, 191] width 69 height 12
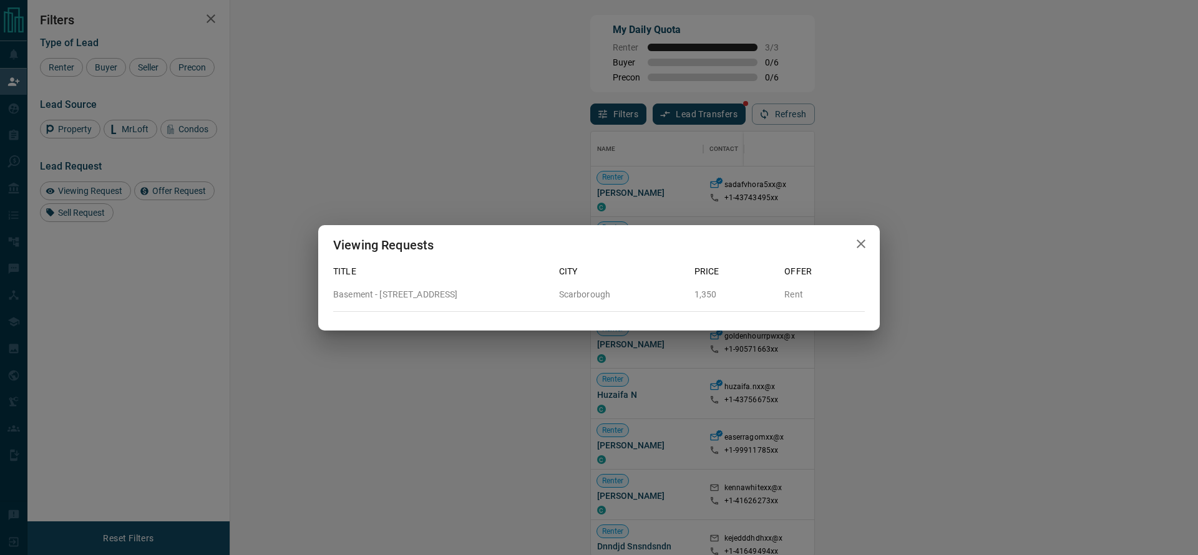
click at [781, 397] on div "Viewing Requests Title City Price Offer Basement - [STREET_ADDRESS]" at bounding box center [599, 277] width 1198 height 555
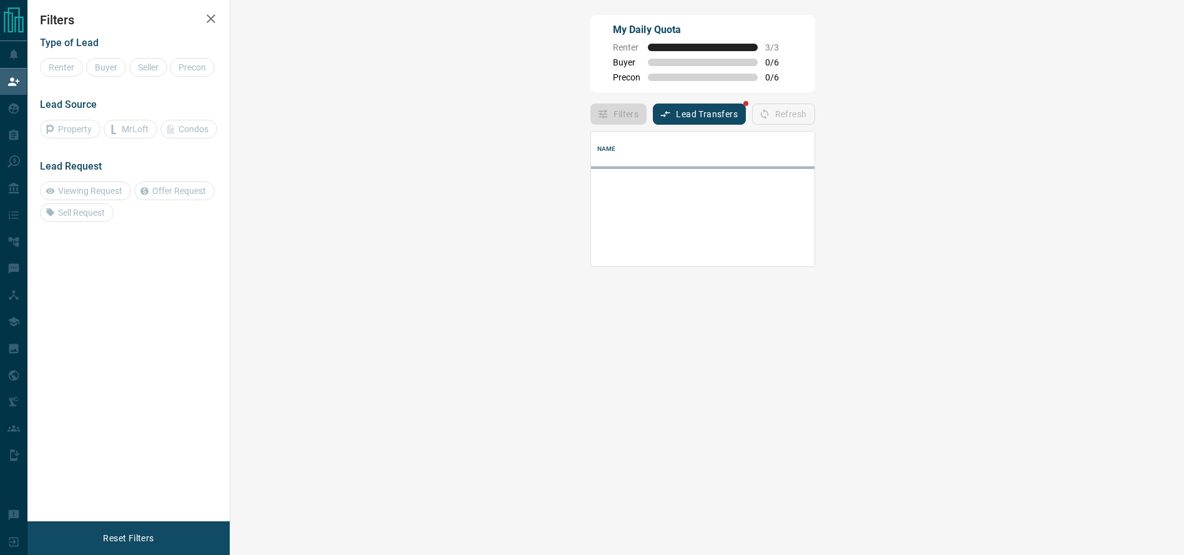
scroll to position [120, 912]
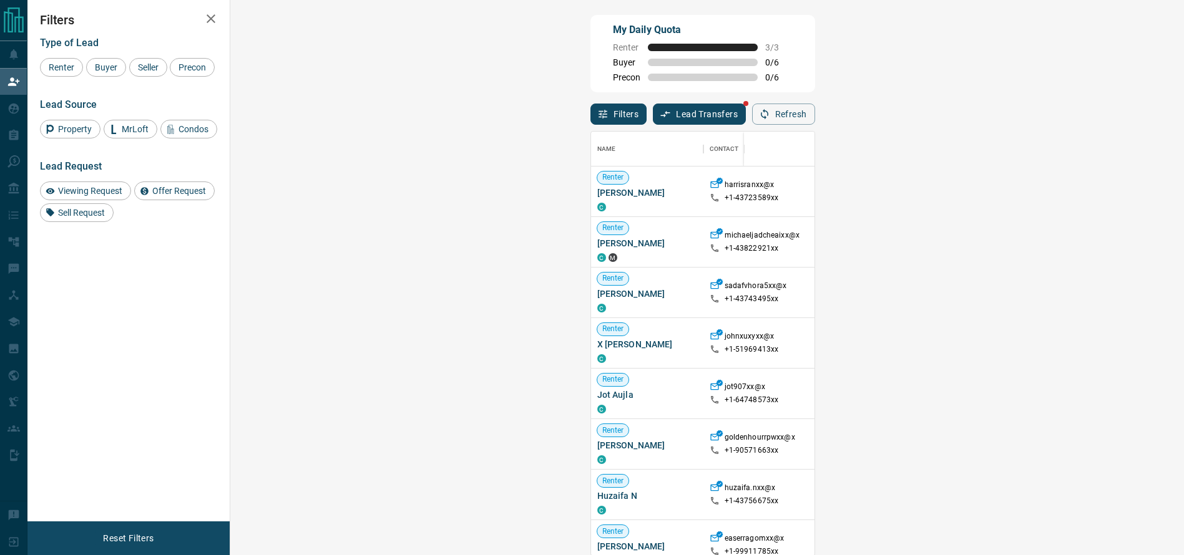
click at [1059, 201] on div at bounding box center [1109, 192] width 100 height 50
click at [1073, 288] on span "Viewing Request ( 1 )" at bounding box center [1107, 292] width 69 height 12
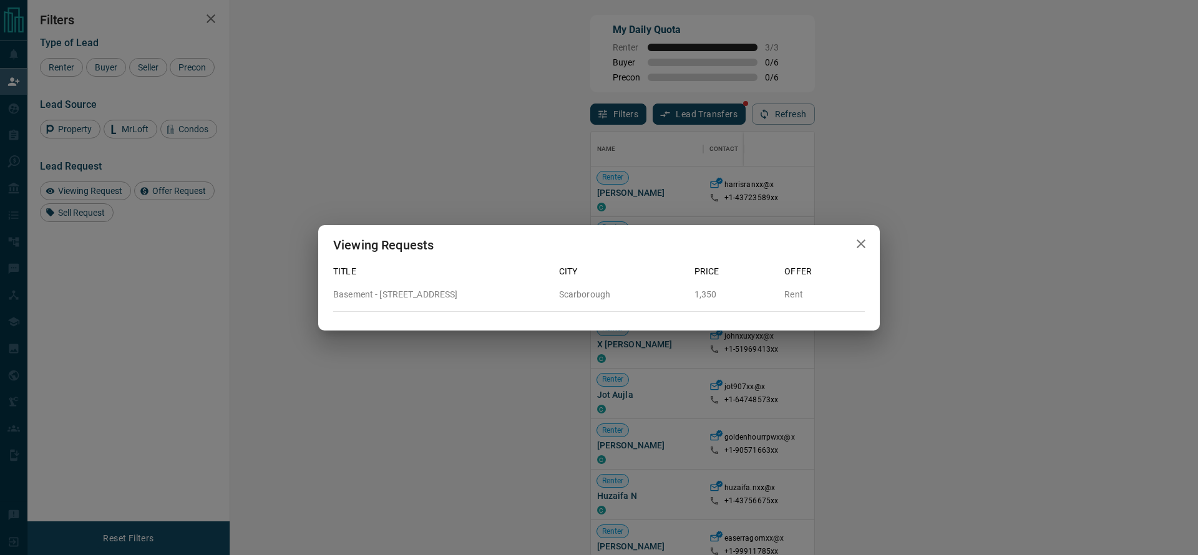
click at [827, 172] on div "Viewing Requests Title City Price Offer Basement - [STREET_ADDRESS]" at bounding box center [599, 277] width 1198 height 555
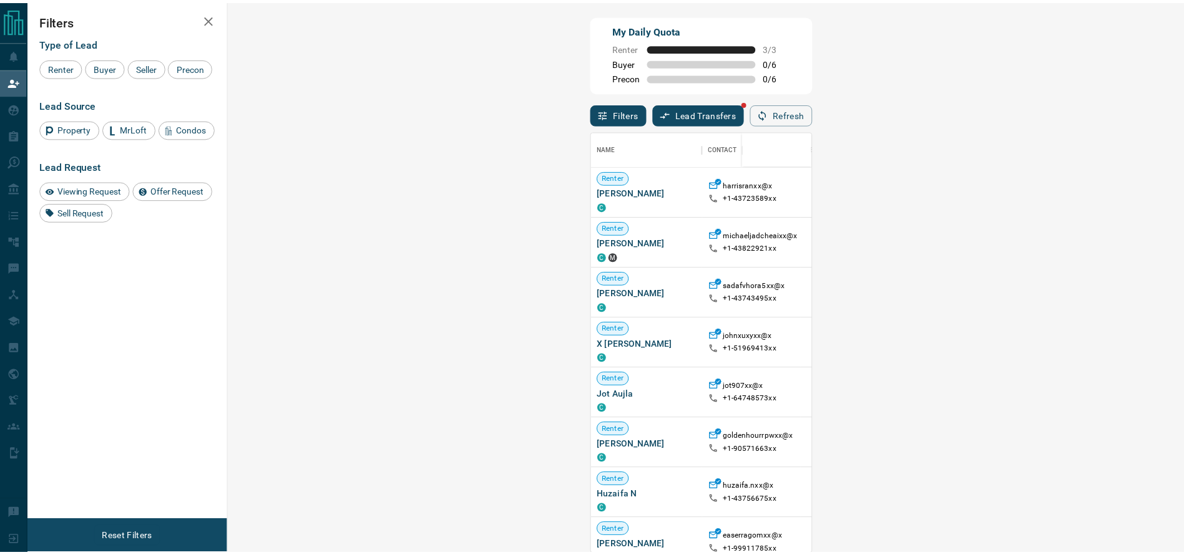
scroll to position [15, 15]
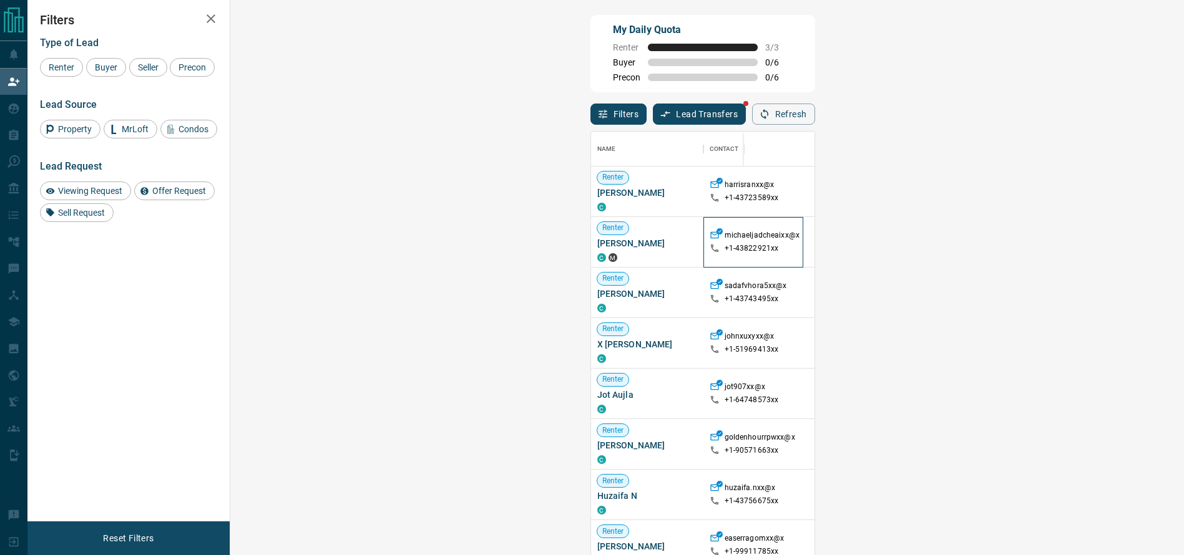
click at [709, 225] on div "michaeljadcheaixx@x +1- 43822921xx" at bounding box center [752, 242] width 87 height 50
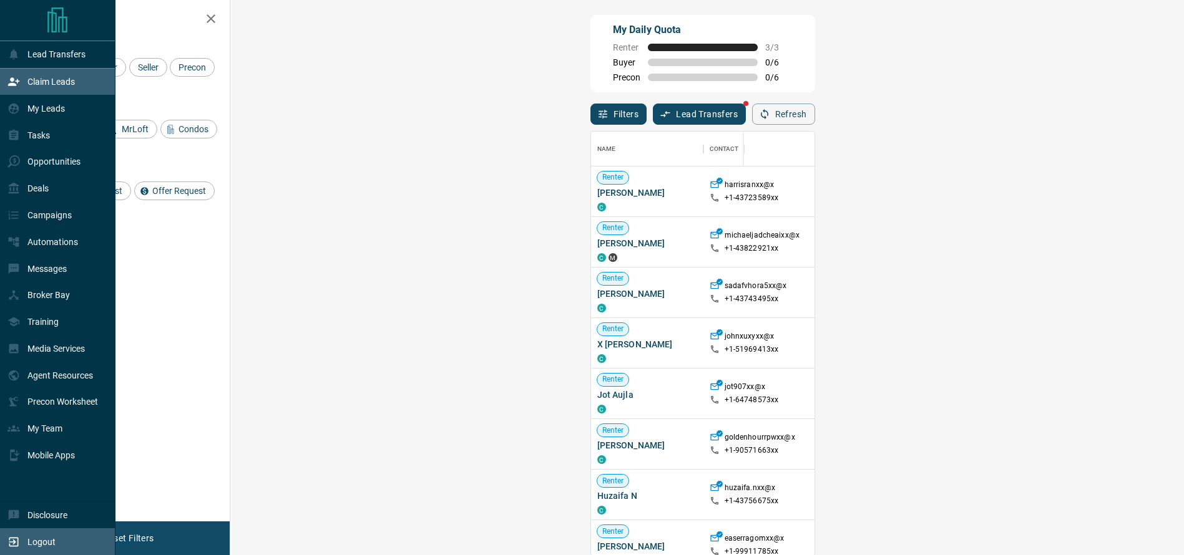
click at [0, 523] on div "Logout" at bounding box center [57, 541] width 115 height 27
